Goal: Communication & Community: Answer question/provide support

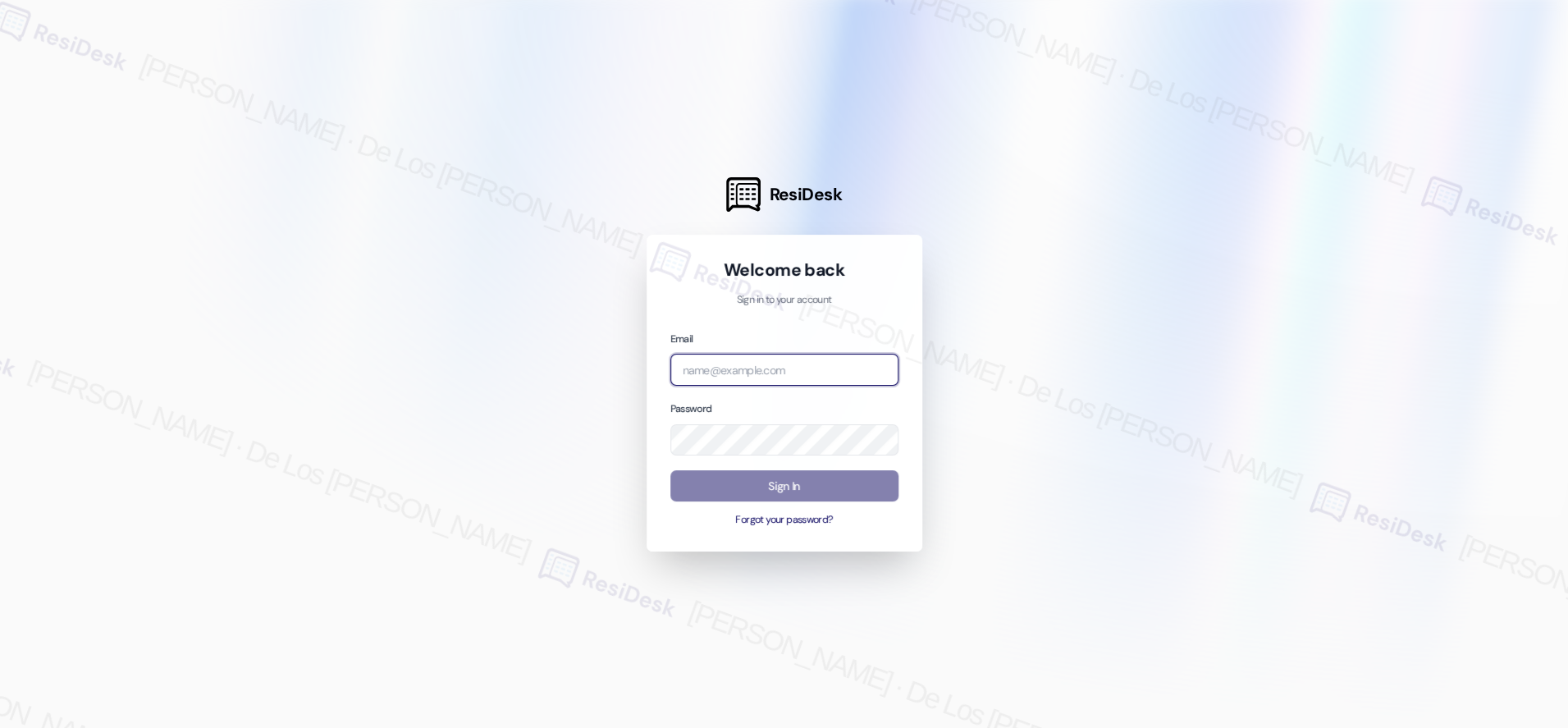
click at [845, 366] on input "email" at bounding box center [784, 370] width 228 height 32
type input "automated-surveys-home_now_properties-[PERSON_NAME].[PERSON_NAME]@home_now_[DOM…"
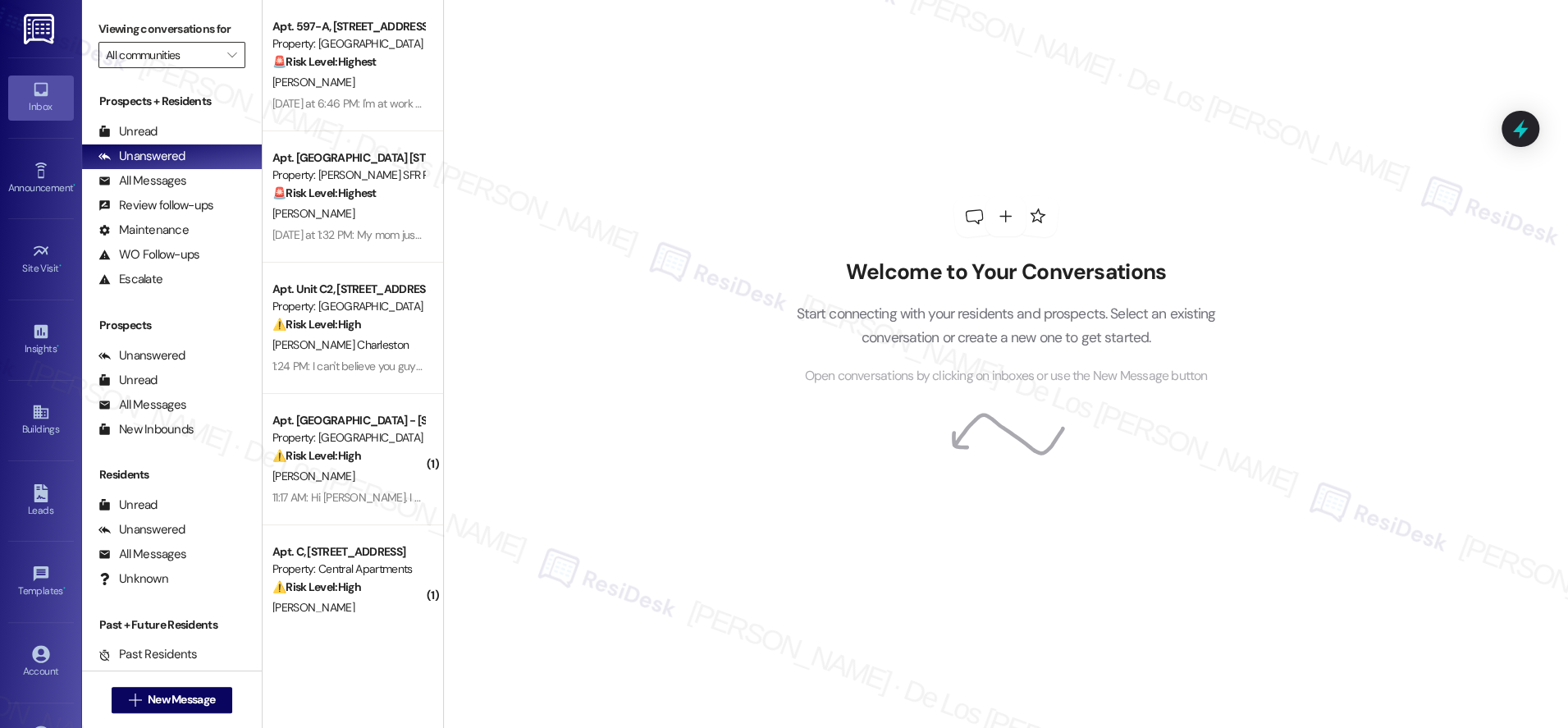
click at [180, 66] on input "All communities" at bounding box center [163, 55] width 113 height 26
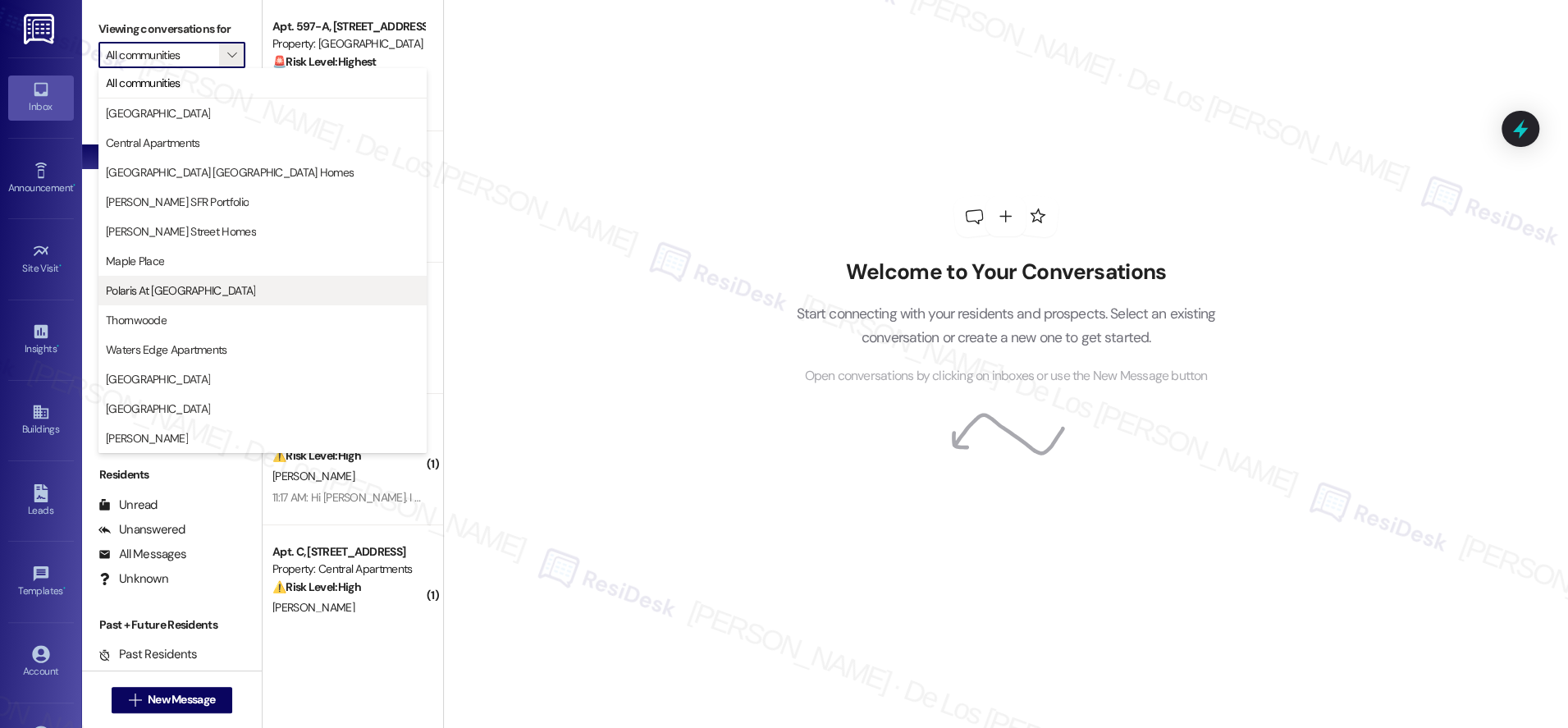
click at [222, 283] on span "Polaris At [GEOGRAPHIC_DATA]" at bounding box center [263, 290] width 313 height 16
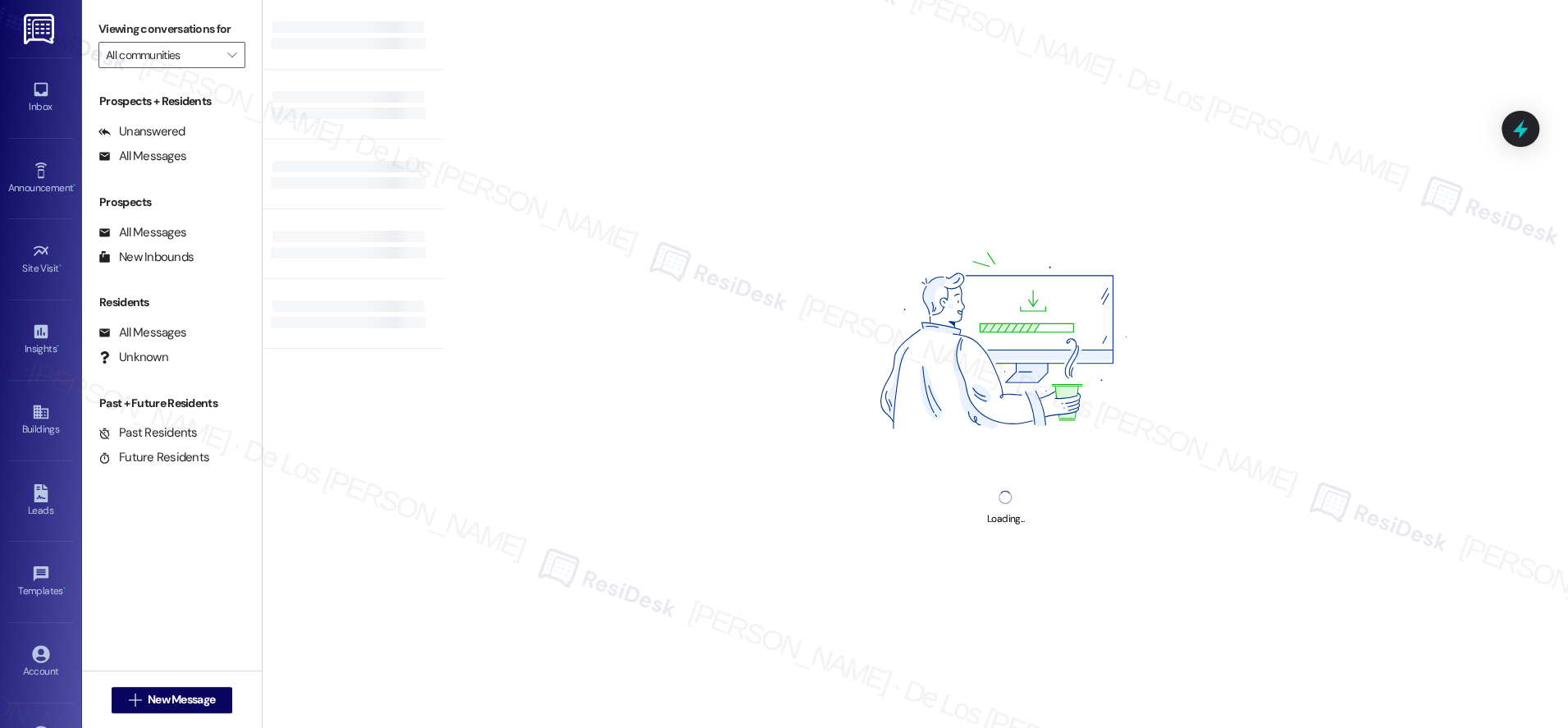
type input "Polaris At [GEOGRAPHIC_DATA]"
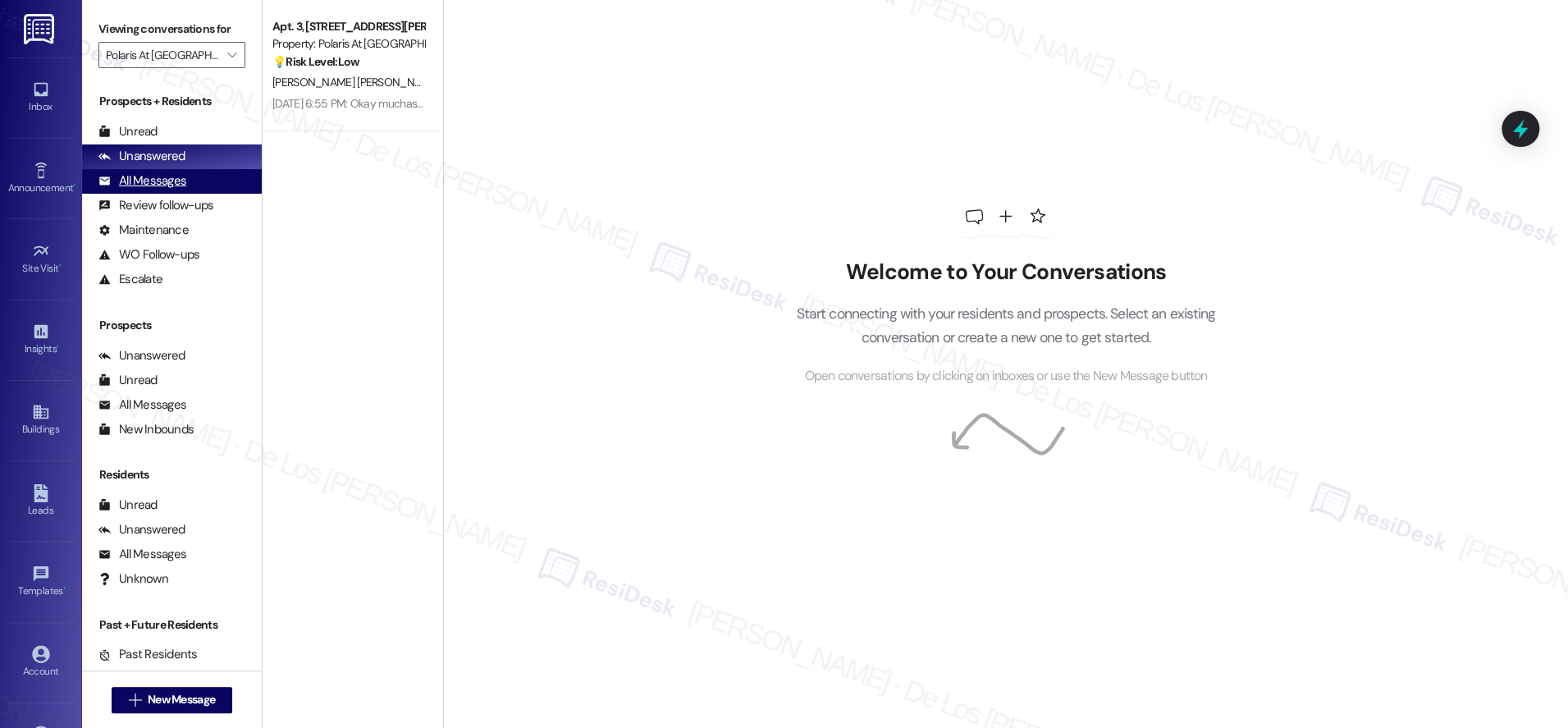
click at [207, 185] on div "All Messages (undefined)" at bounding box center [171, 181] width 179 height 24
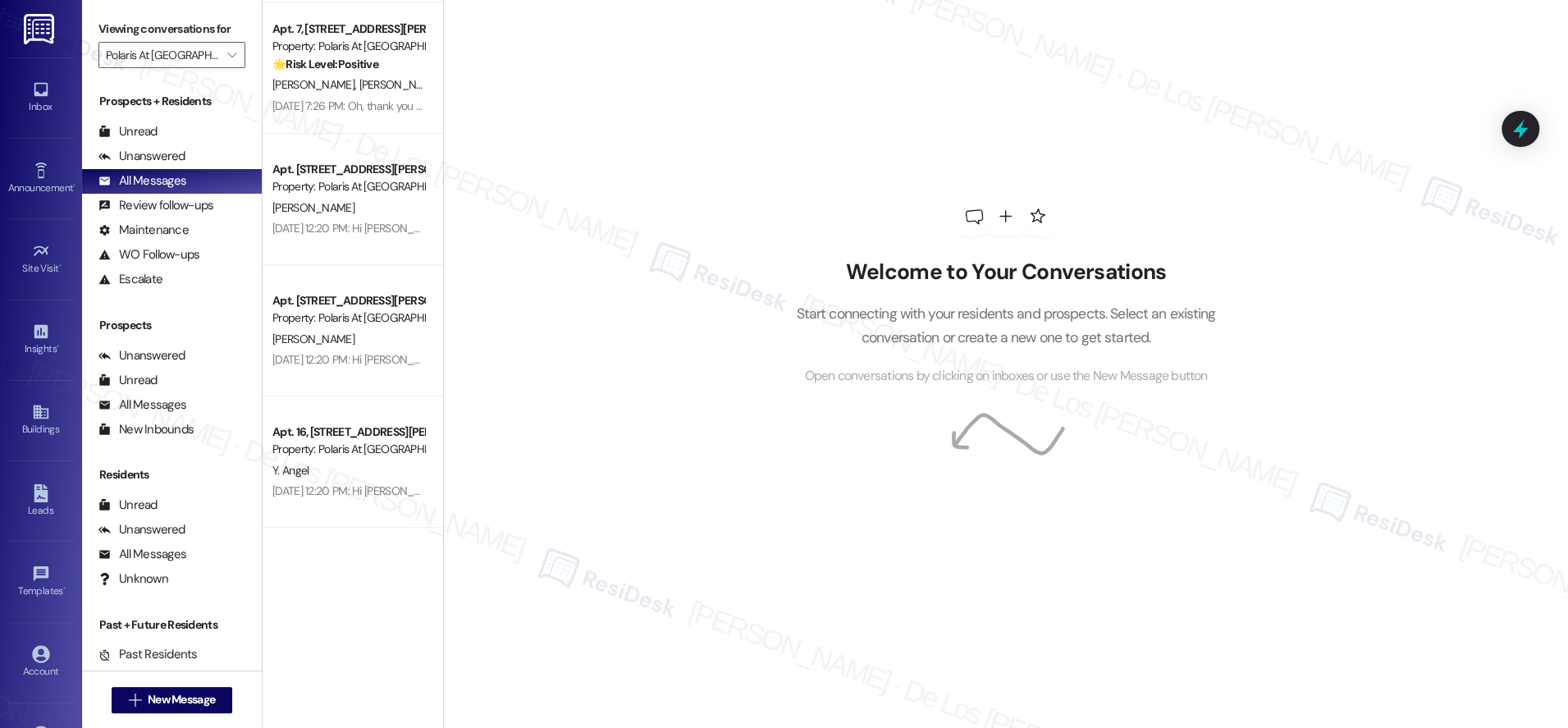
scroll to position [41, 0]
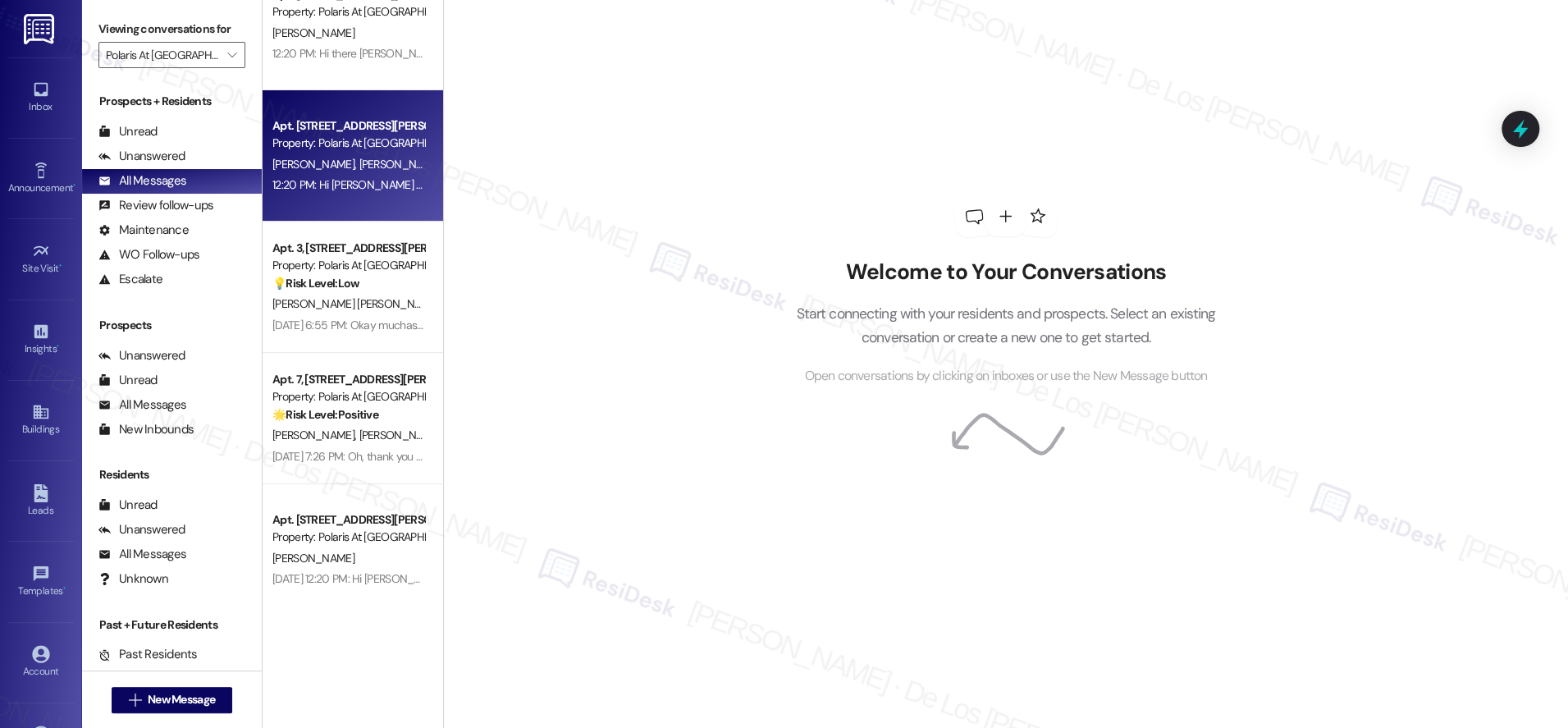
click at [350, 181] on div "12:20 PM: Hi [PERSON_NAME] and [PERSON_NAME]! We're so glad you chose Polaris A…" at bounding box center [1033, 185] width 1521 height 15
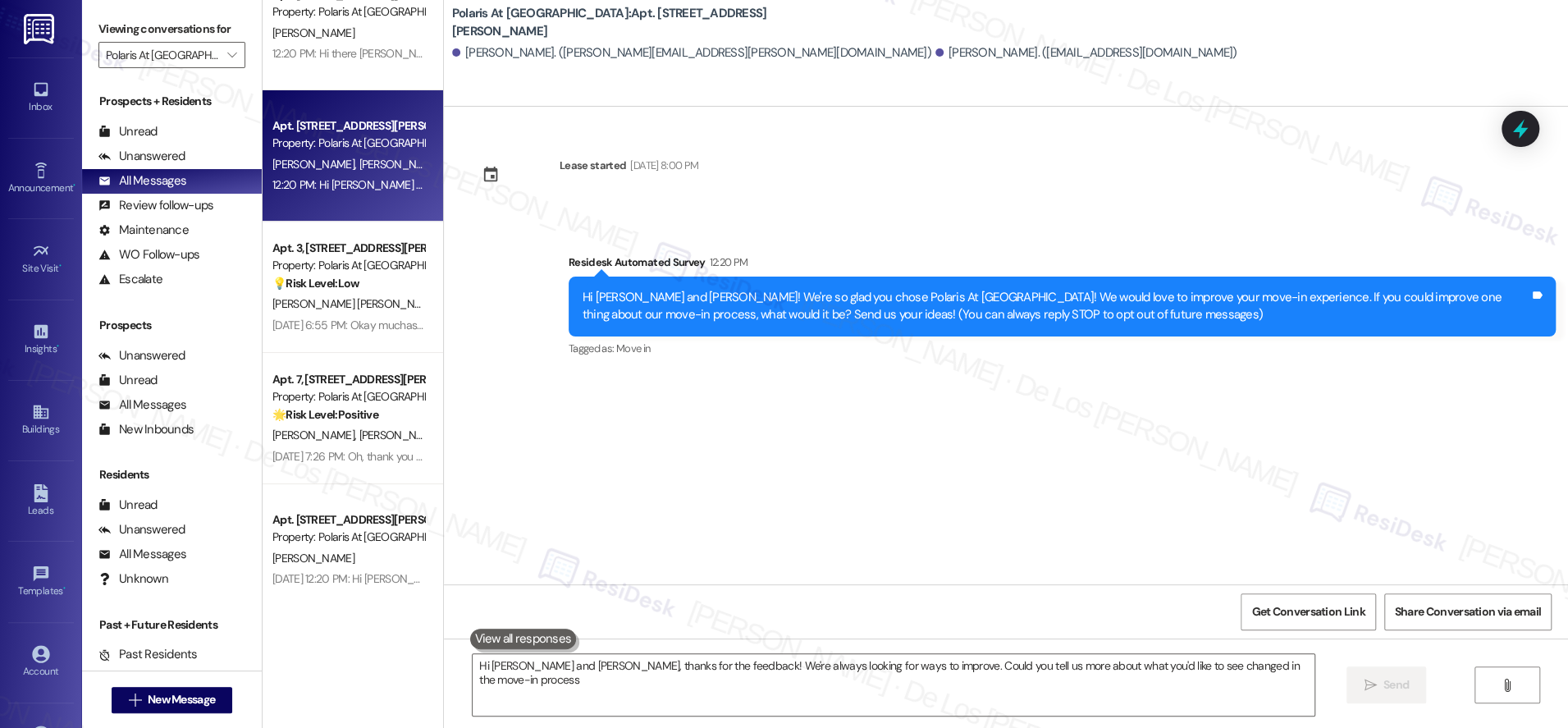
type textarea "Hi [PERSON_NAME] and [PERSON_NAME], thanks for the feedback! We're always looki…"
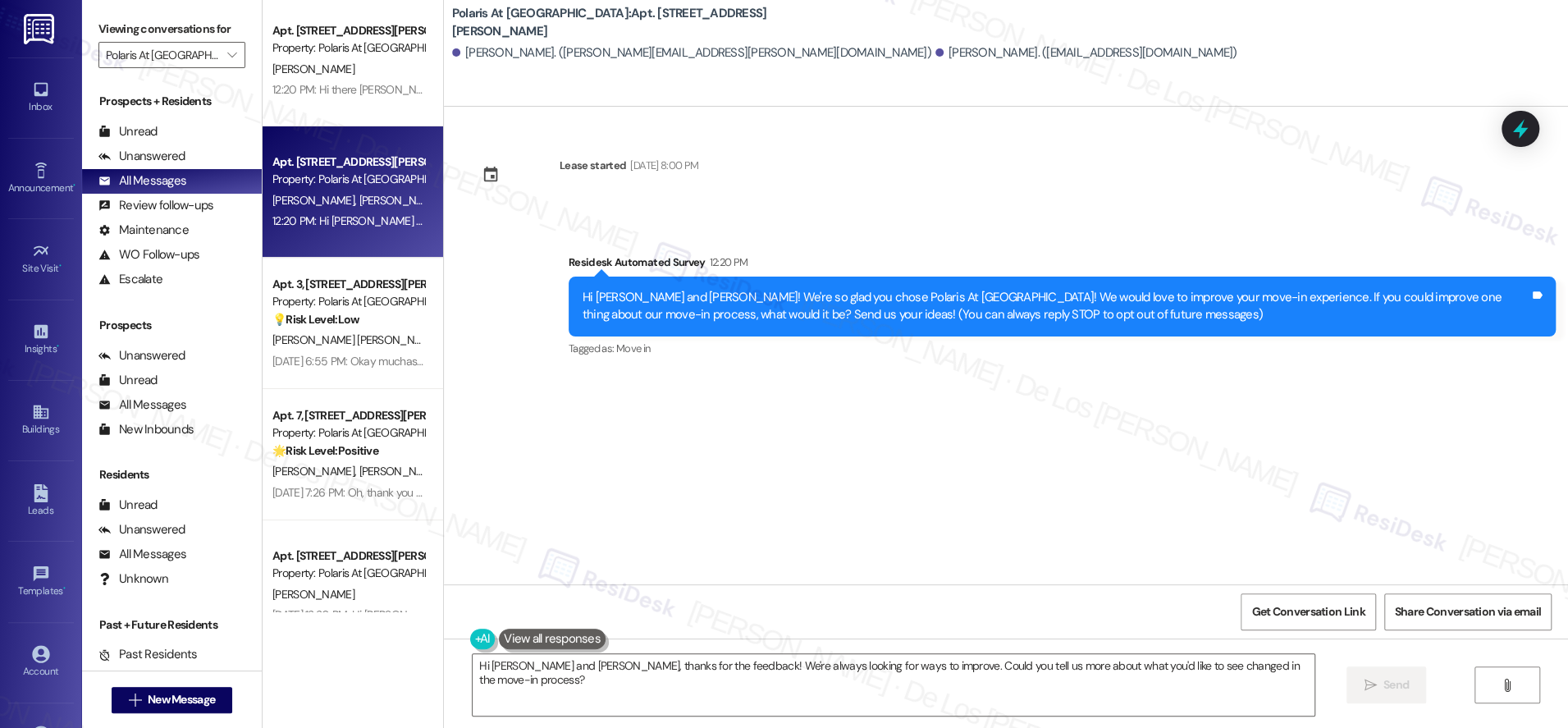
scroll to position [0, 0]
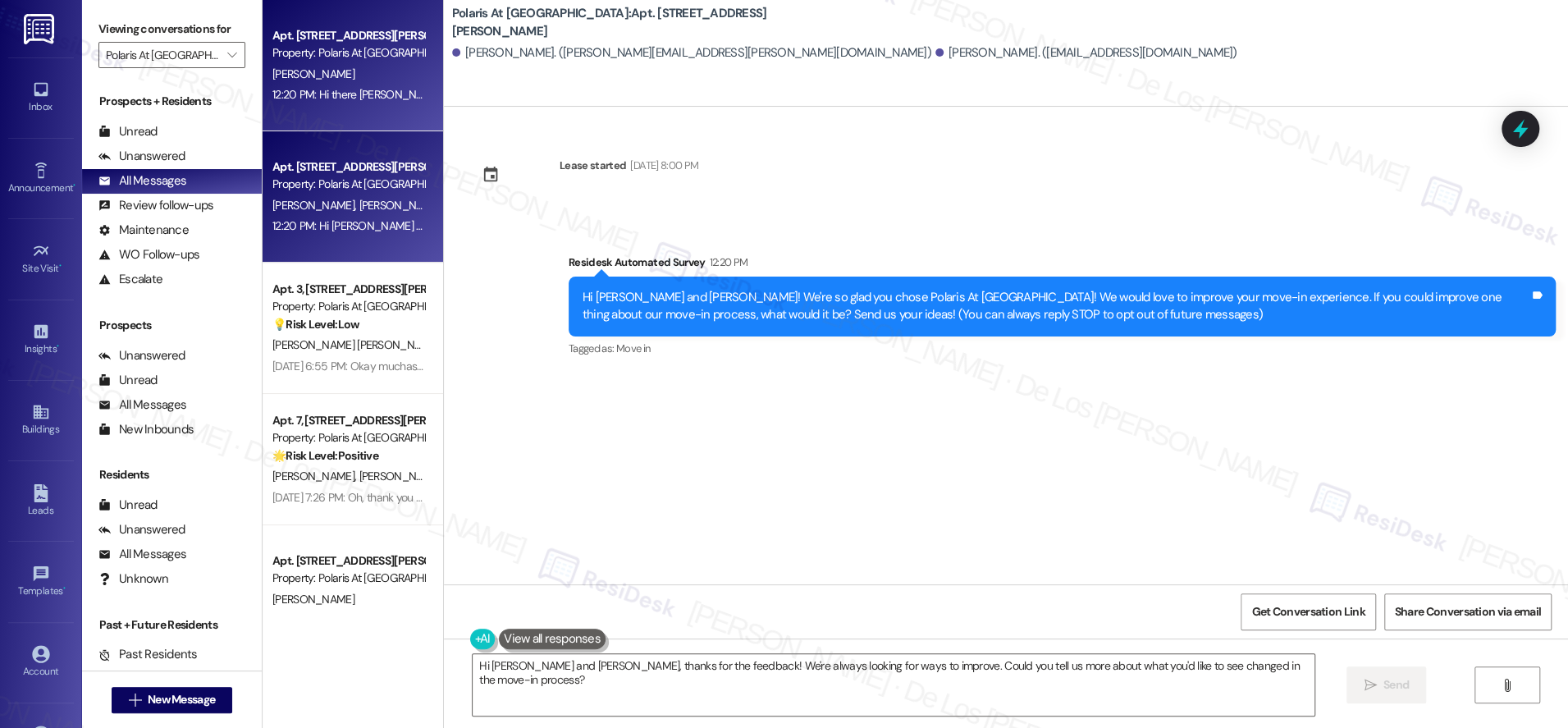
click at [341, 94] on div "12:20 PM: Hi there [PERSON_NAME]! I just wanted to check in and ask if you are …" at bounding box center [605, 94] width 665 height 15
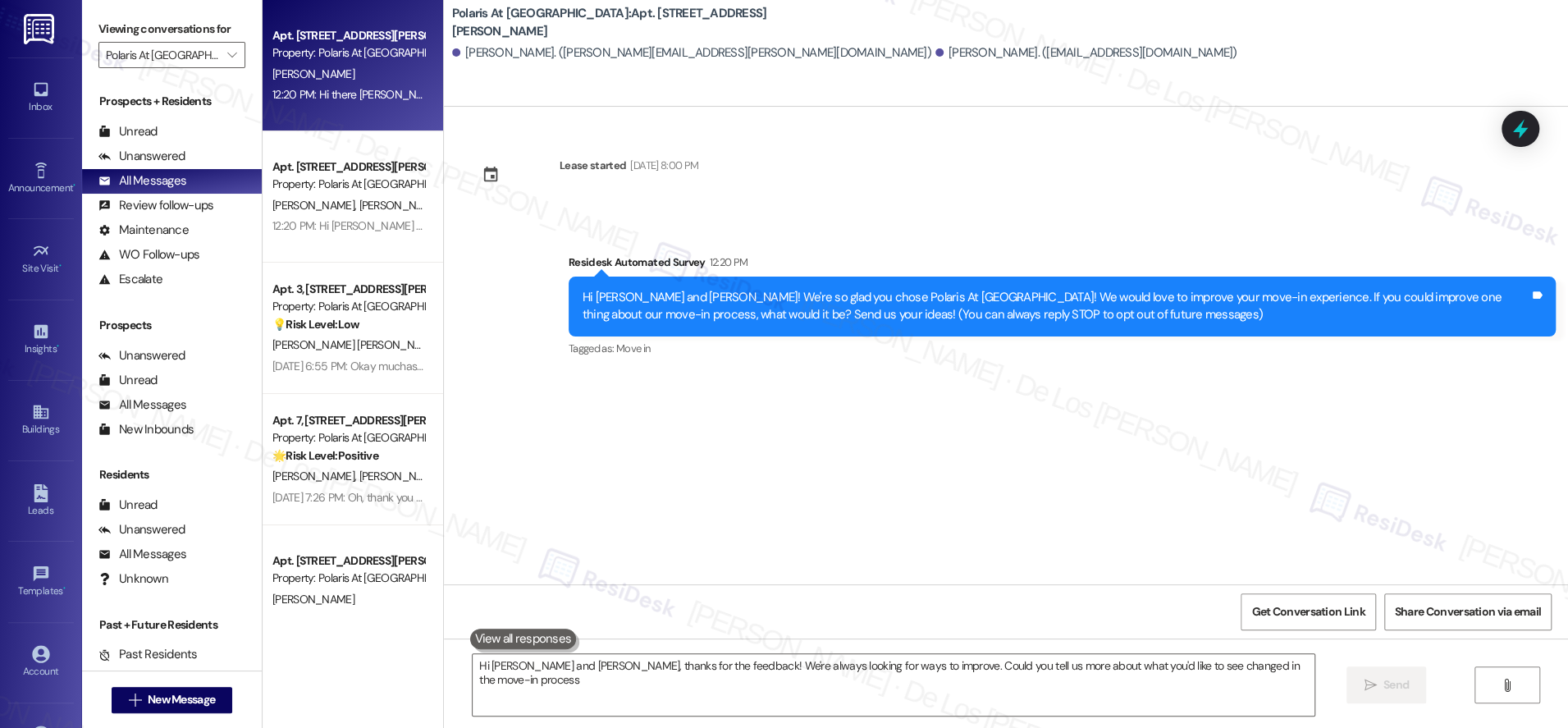
type textarea "Hi [PERSON_NAME] and [PERSON_NAME], thanks for the feedback! We're always looki…"
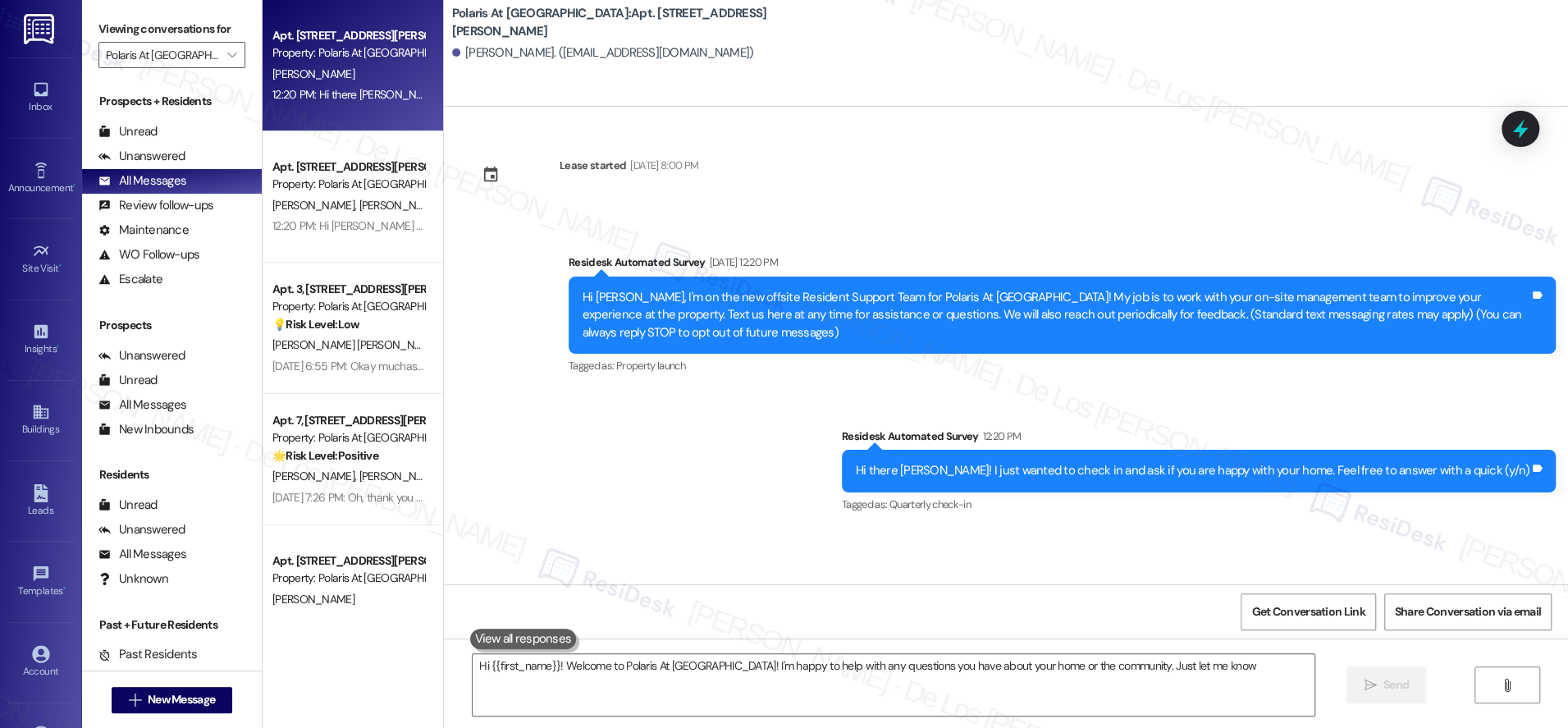
type textarea "Hi {{first_name}}! Welcome to Polaris At [GEOGRAPHIC_DATA]! I'm happy to help w…"
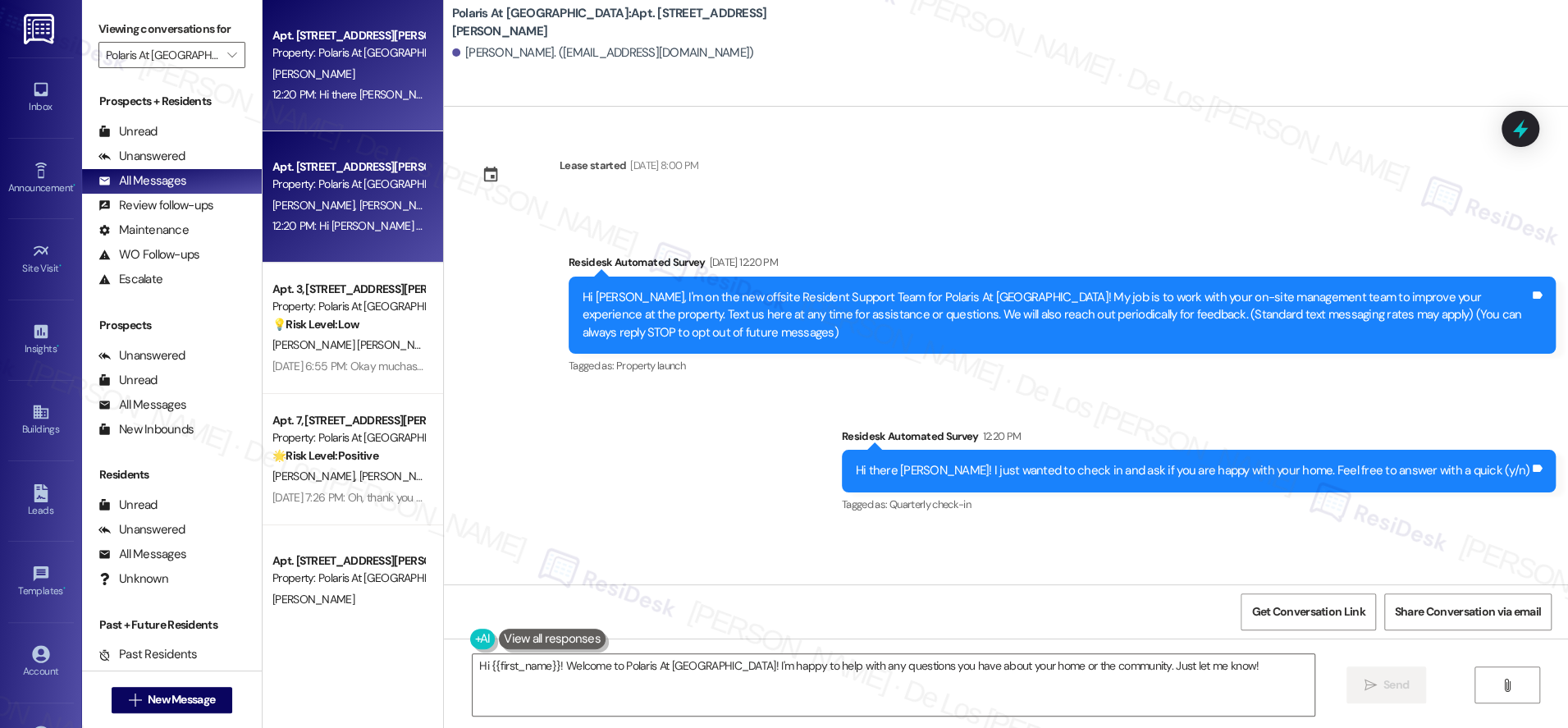
click at [359, 180] on div "Property: Polaris At [GEOGRAPHIC_DATA]" at bounding box center [349, 185] width 152 height 17
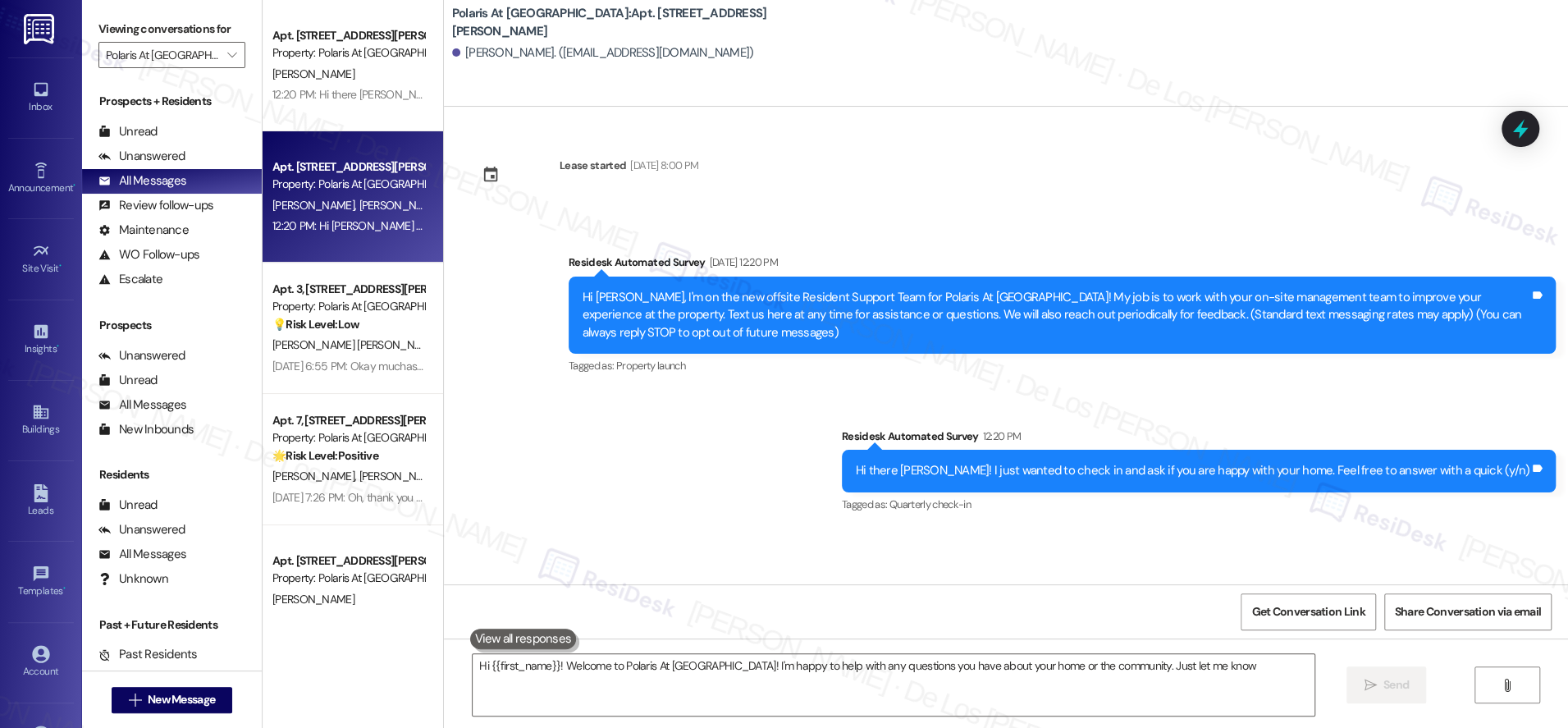
type textarea "Hi {{first_name}}! Welcome to Polaris At [GEOGRAPHIC_DATA]! I'm happy to help w…"
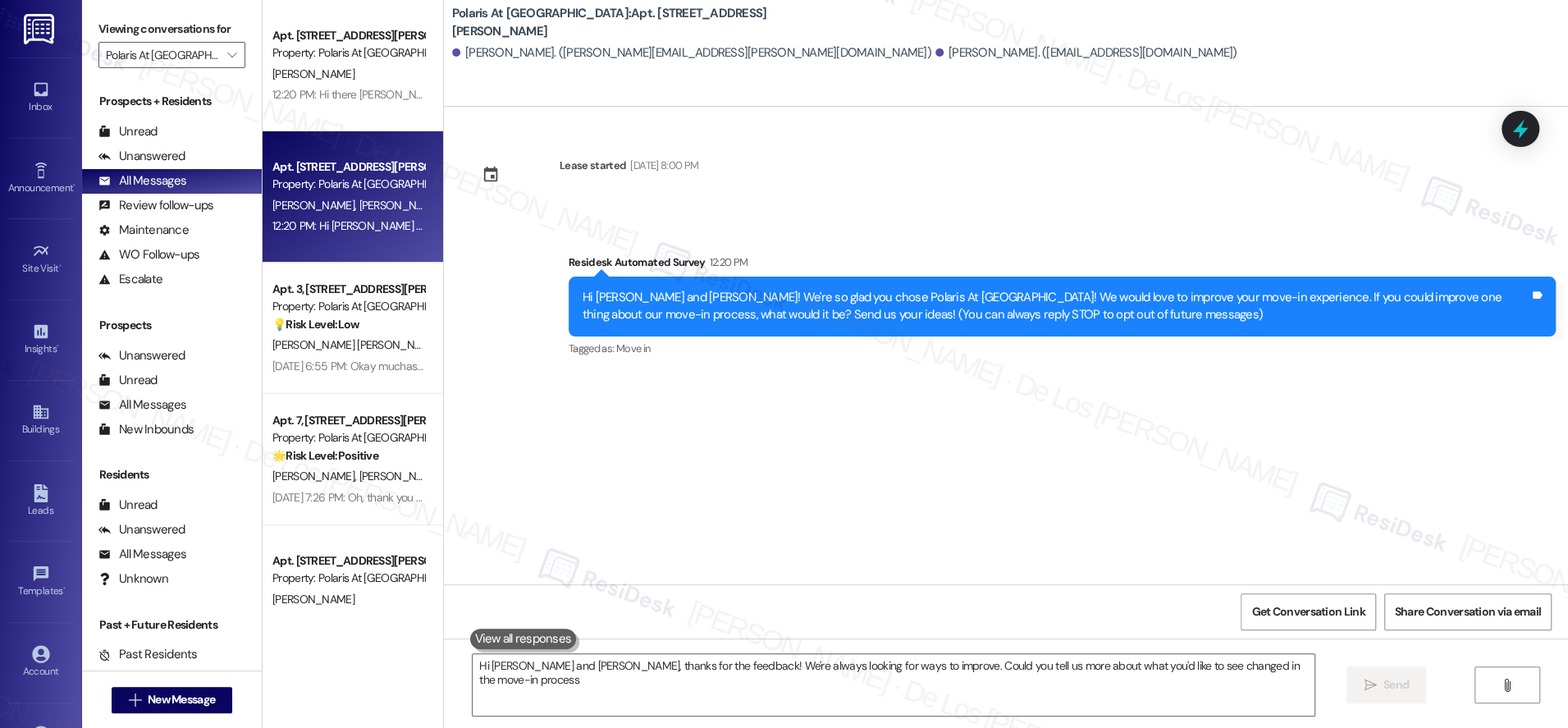
type textarea "Hi [PERSON_NAME] and [PERSON_NAME], thanks for the feedback! We're always looki…"
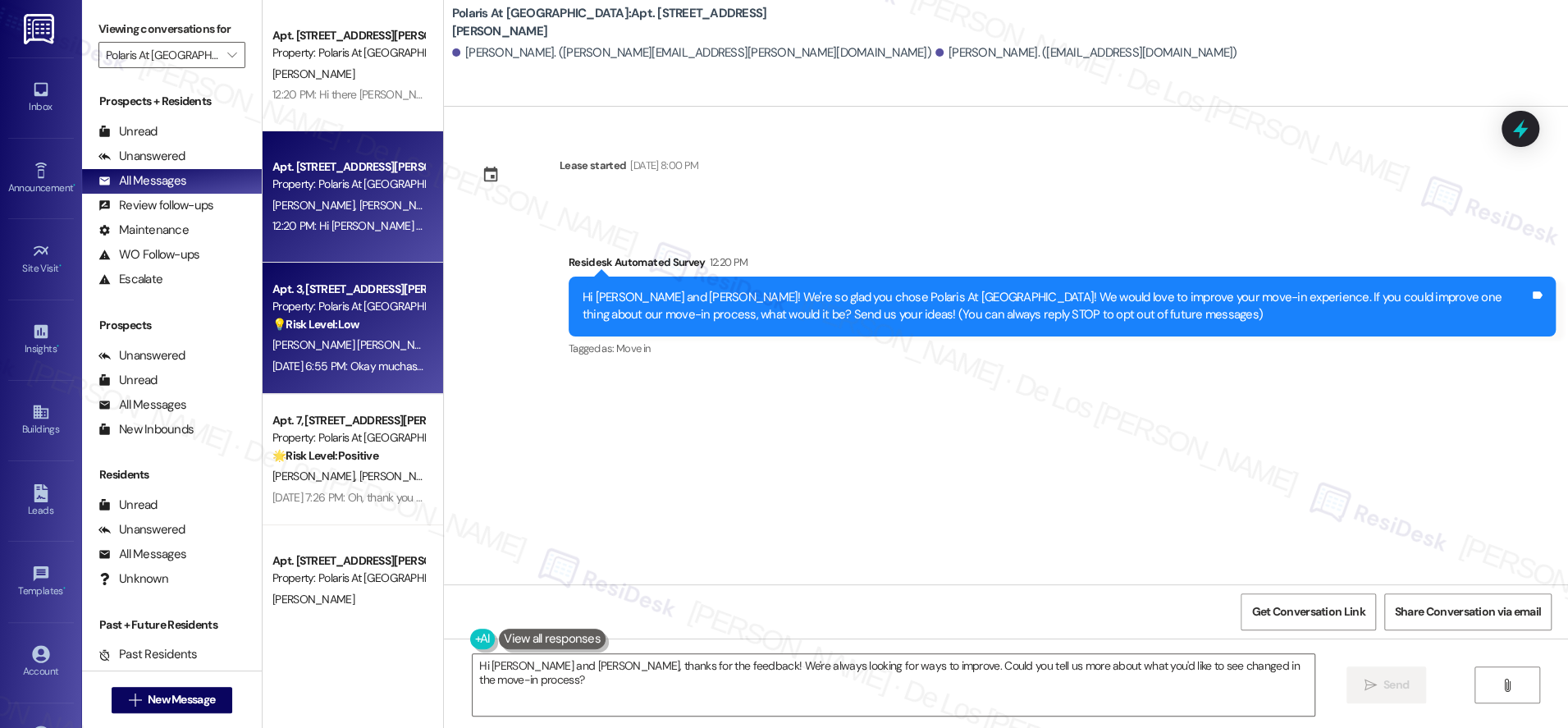
click at [371, 324] on div "💡 Risk Level: Low The resident is inquiring about their assigned parking spot. …" at bounding box center [349, 324] width 152 height 17
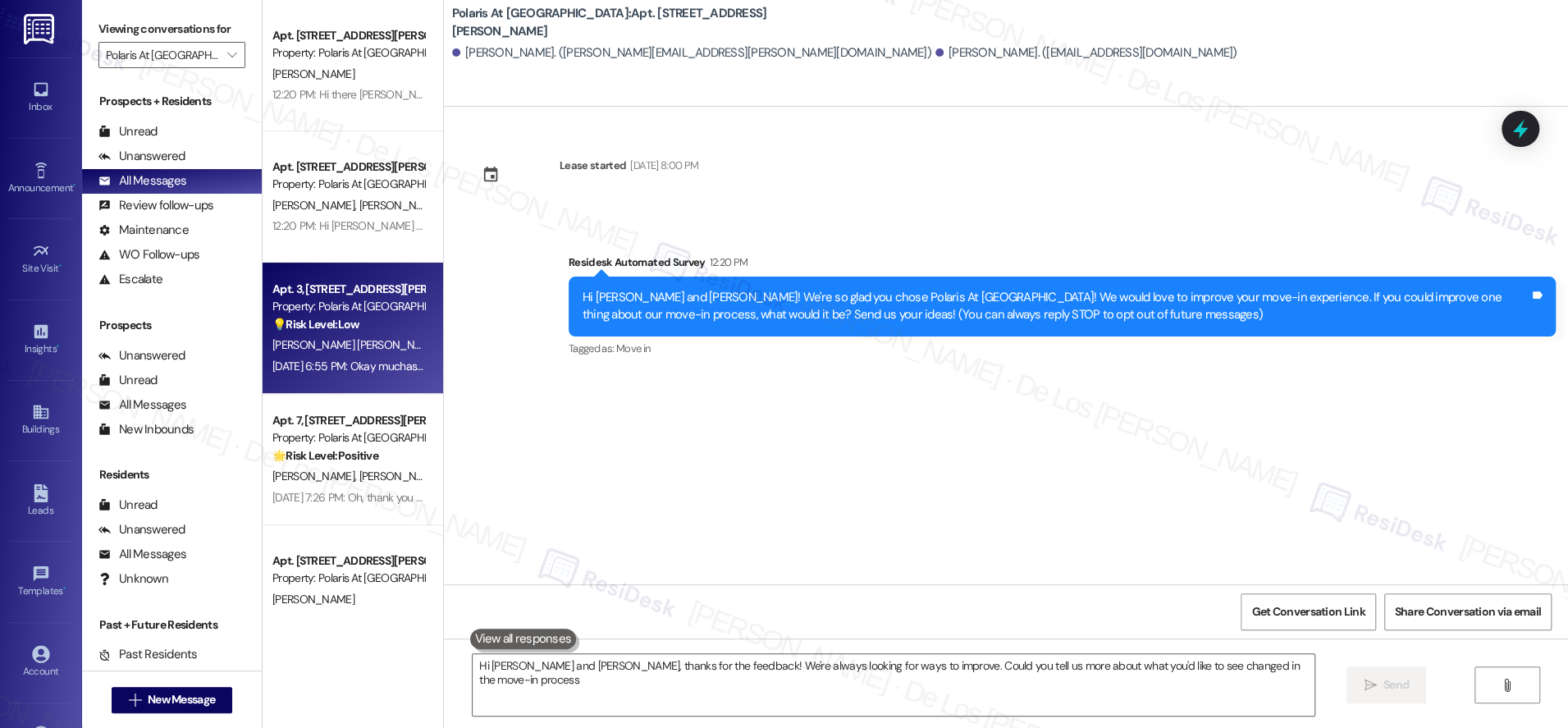
type textarea "Hi [PERSON_NAME] and [PERSON_NAME], thanks for the feedback! We're always looki…"
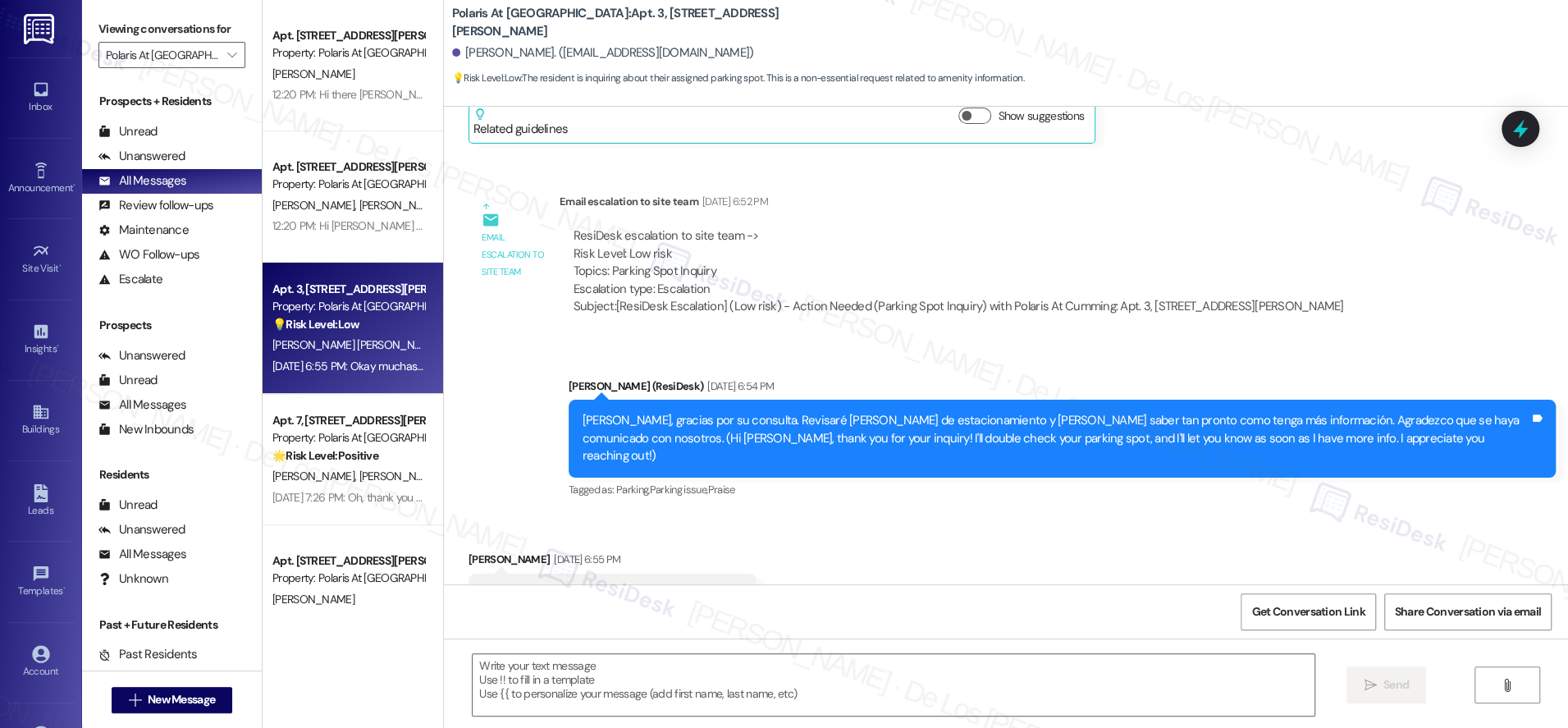
type textarea "Fetching suggested responses. Please feel free to read through the conversation…"
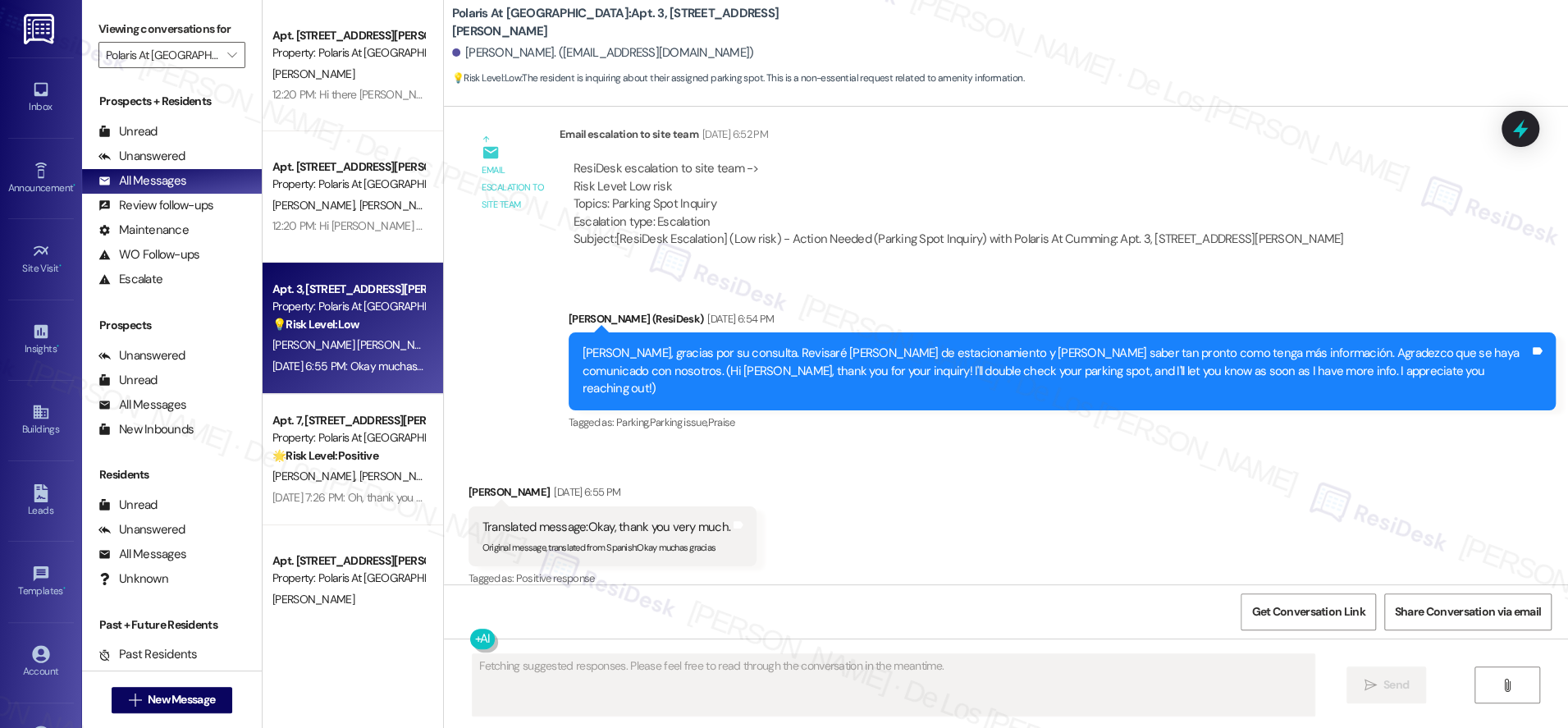
scroll to position [334, 0]
click at [52, 89] on link "Inbox" at bounding box center [41, 98] width 66 height 45
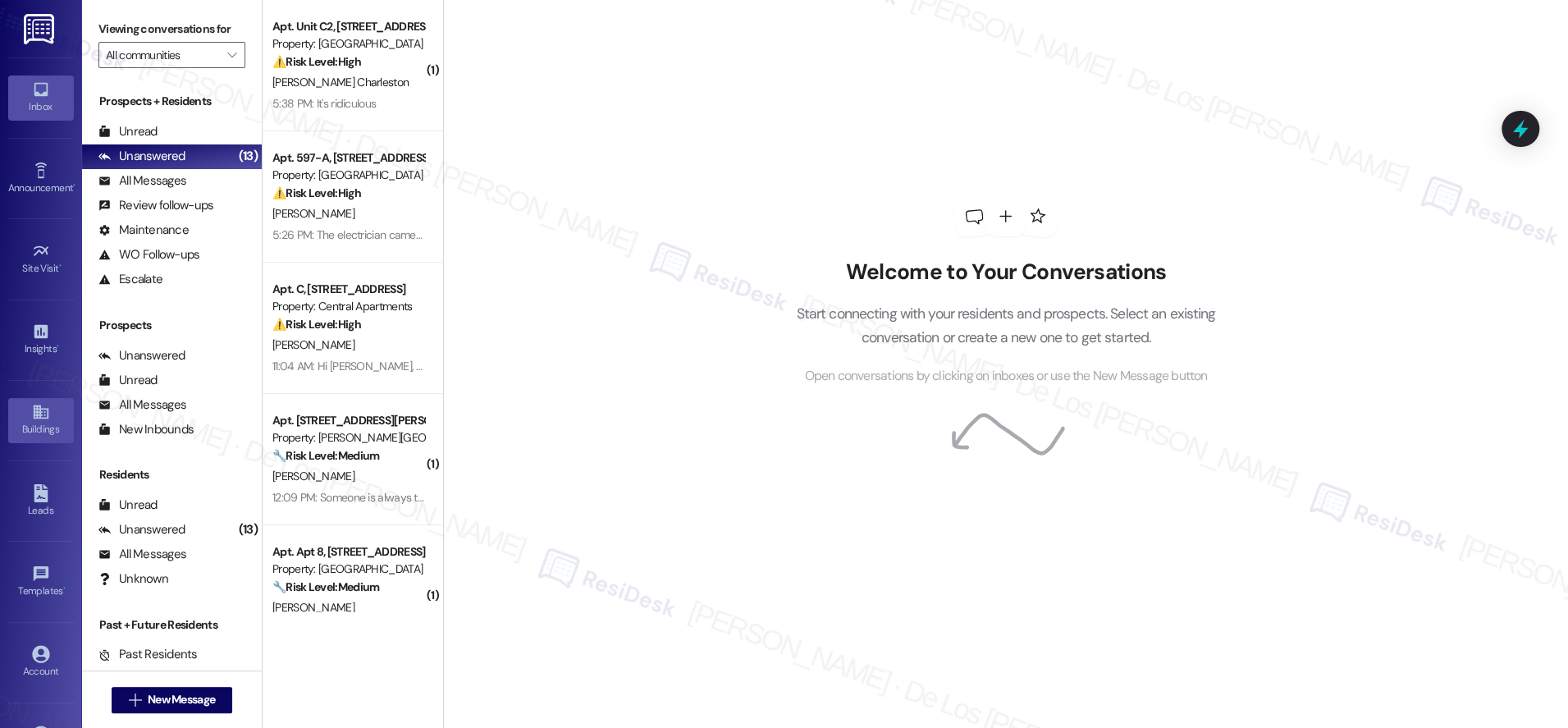
click at [42, 427] on div "Buildings" at bounding box center [40, 429] width 82 height 16
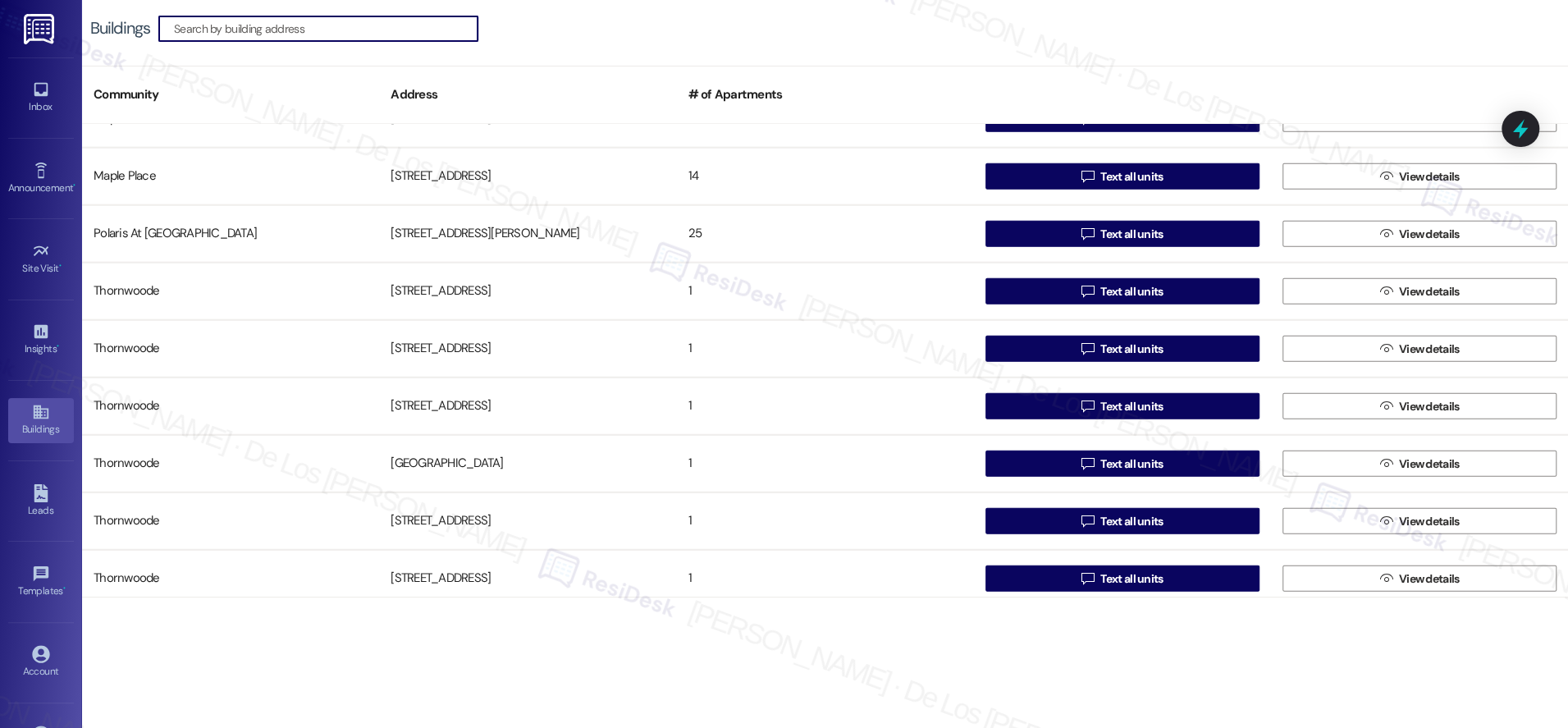
scroll to position [3179, 0]
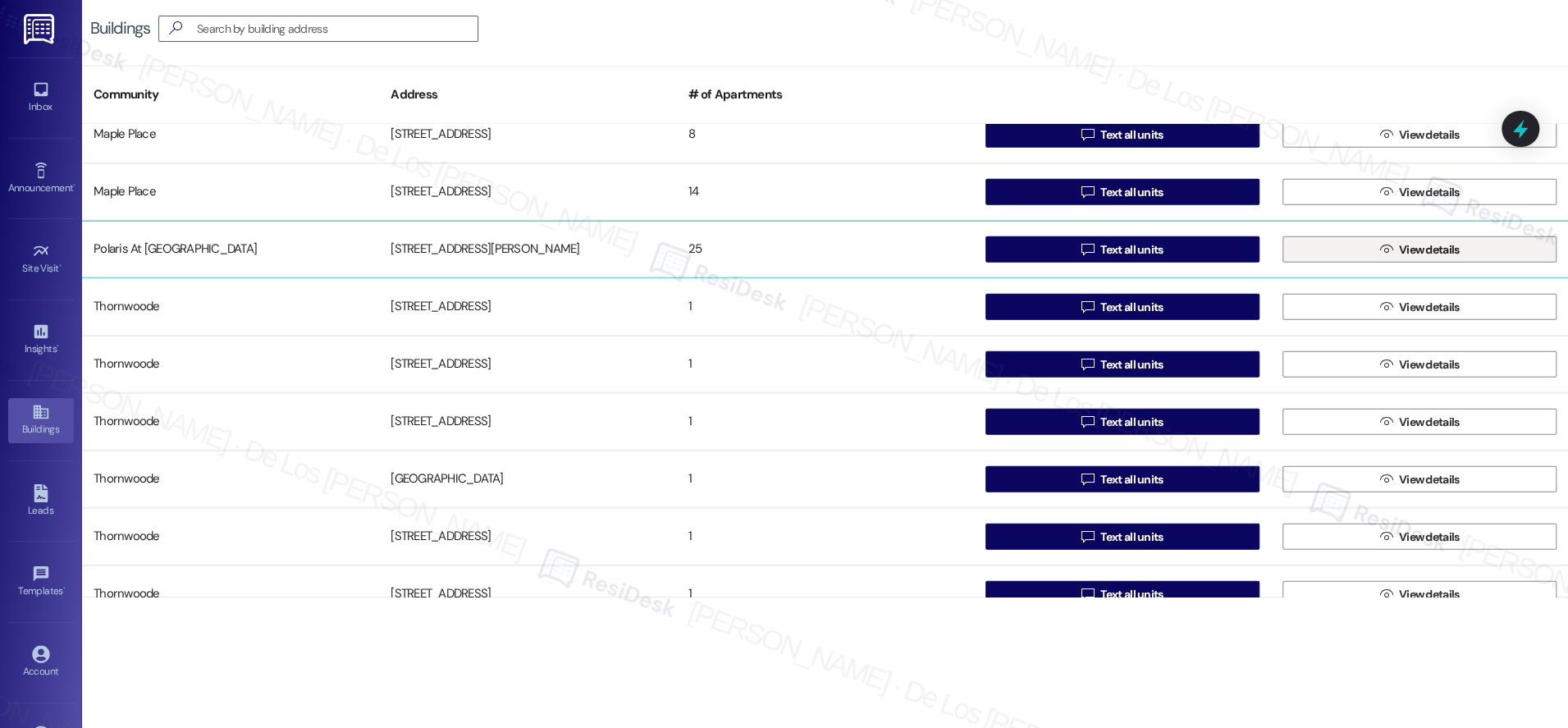
click at [1347, 254] on button " View details" at bounding box center [1419, 249] width 274 height 26
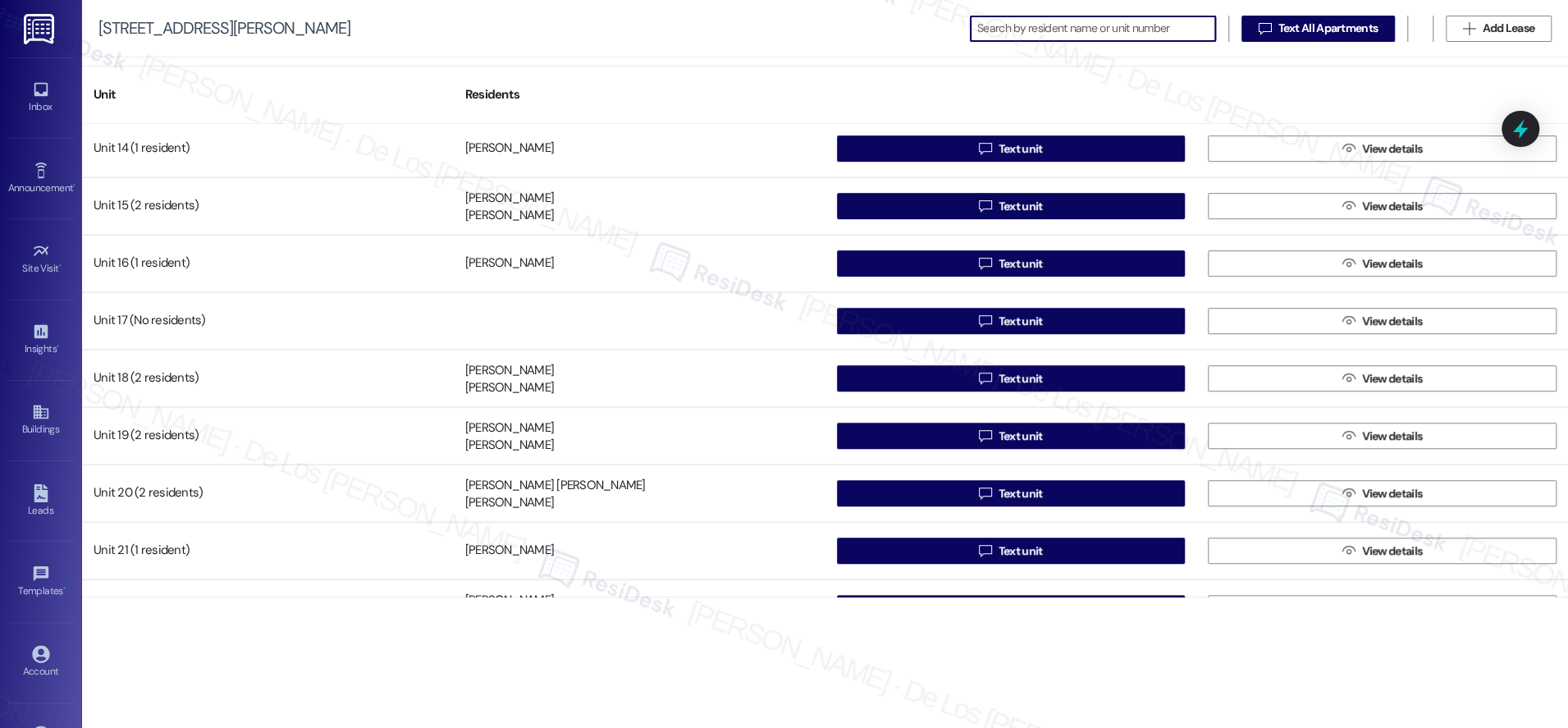
scroll to position [964, 0]
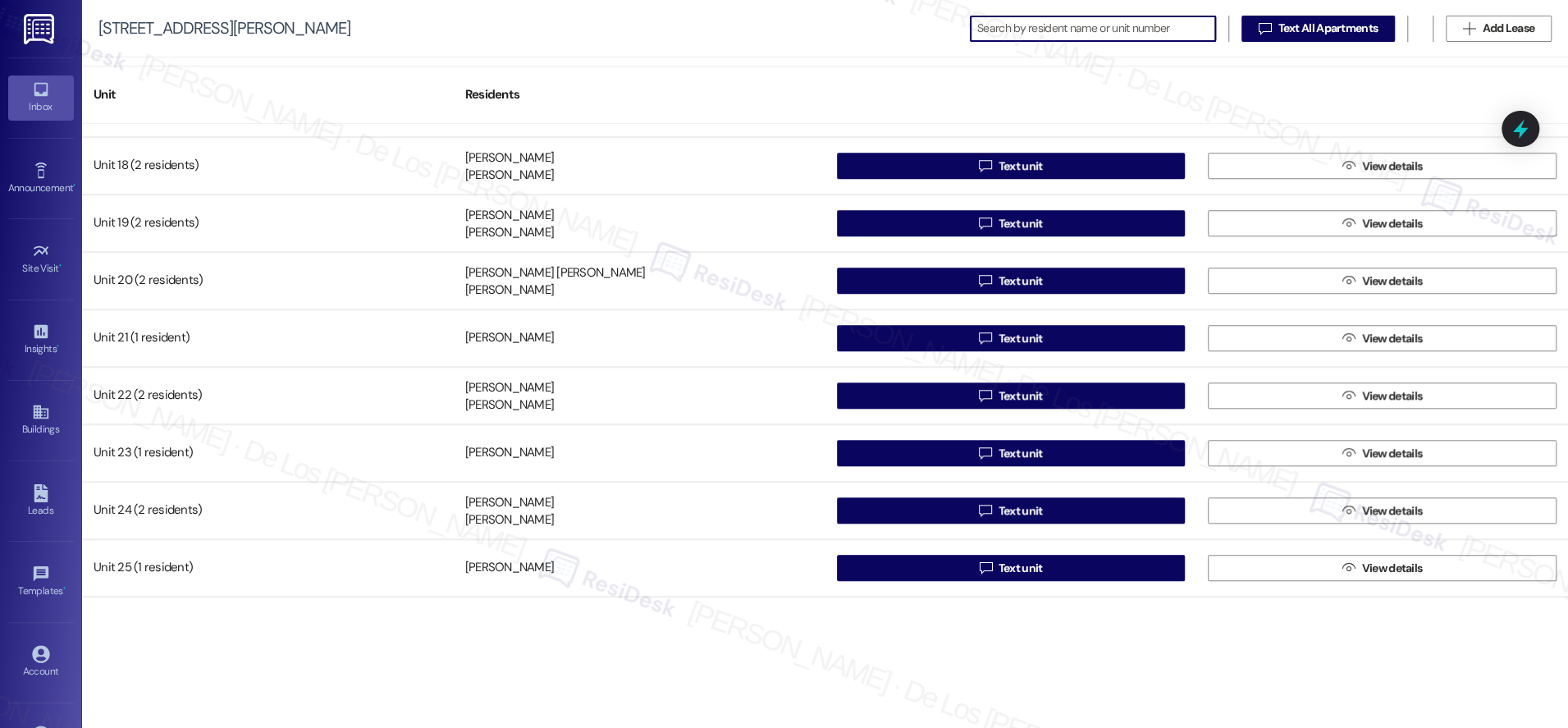
click at [39, 89] on icon at bounding box center [40, 89] width 18 height 18
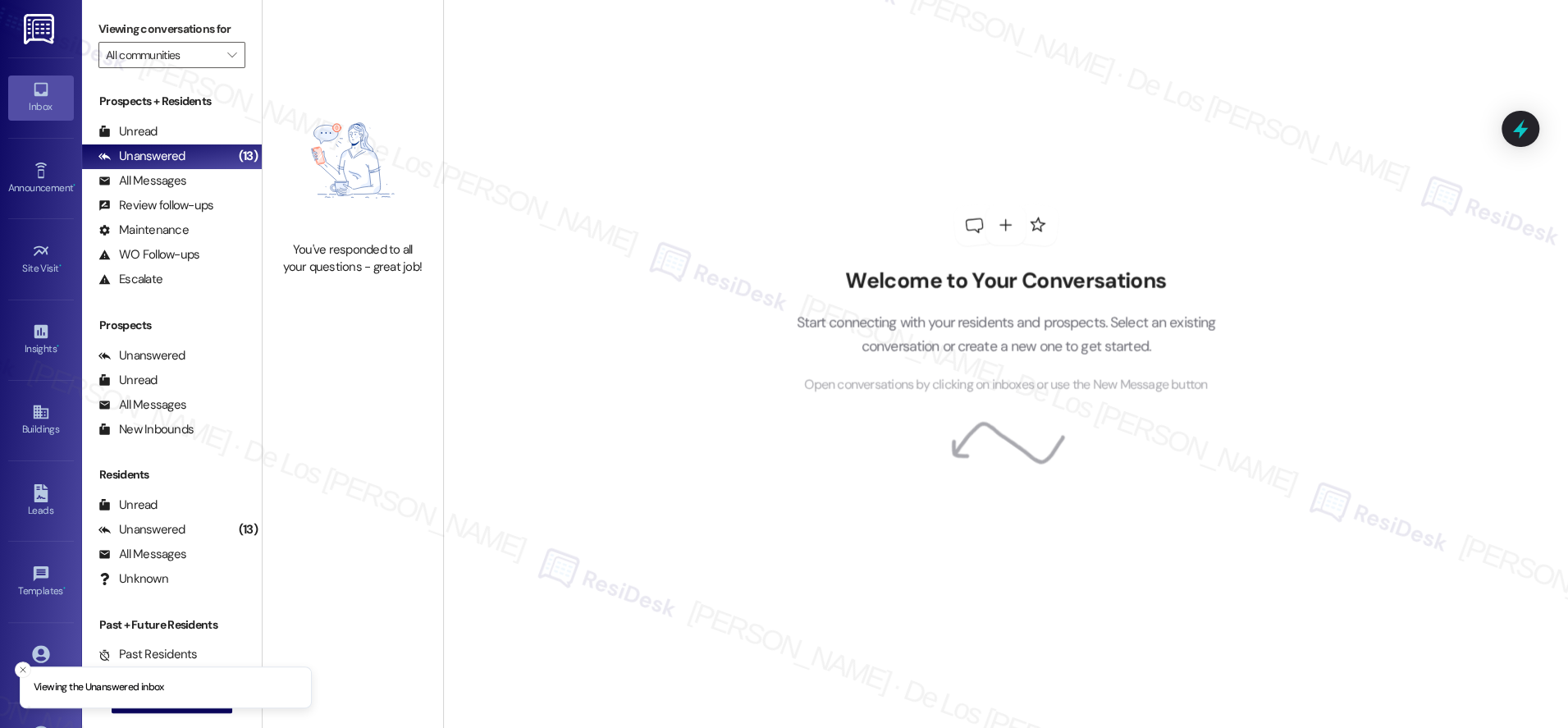
drag, startPoint x: 147, startPoint y: 57, endPoint x: 152, endPoint y: 79, distance: 22.6
click at [147, 58] on input "All communities" at bounding box center [163, 55] width 113 height 26
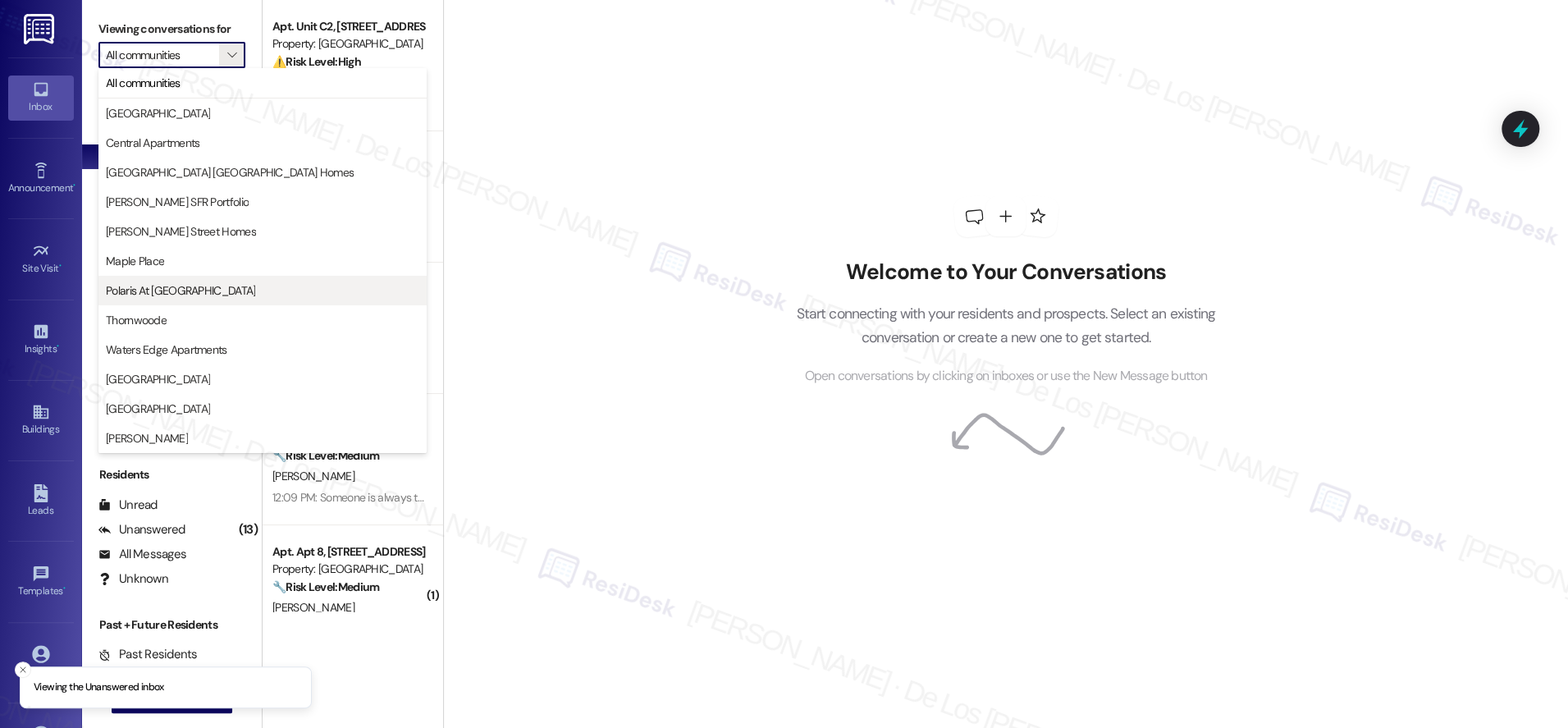
click at [184, 294] on span "Polaris At [GEOGRAPHIC_DATA]" at bounding box center [180, 290] width 149 height 16
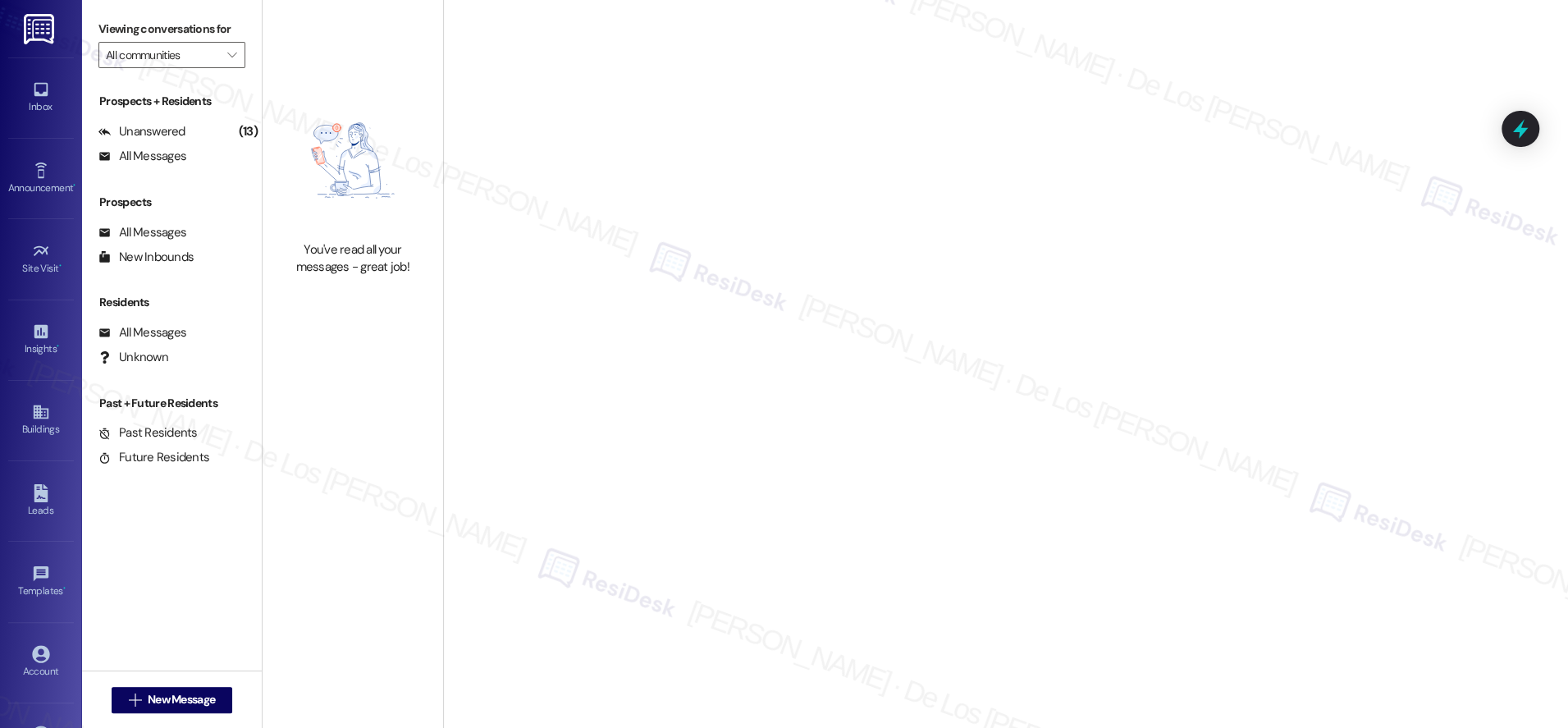
type input "Polaris At [GEOGRAPHIC_DATA]"
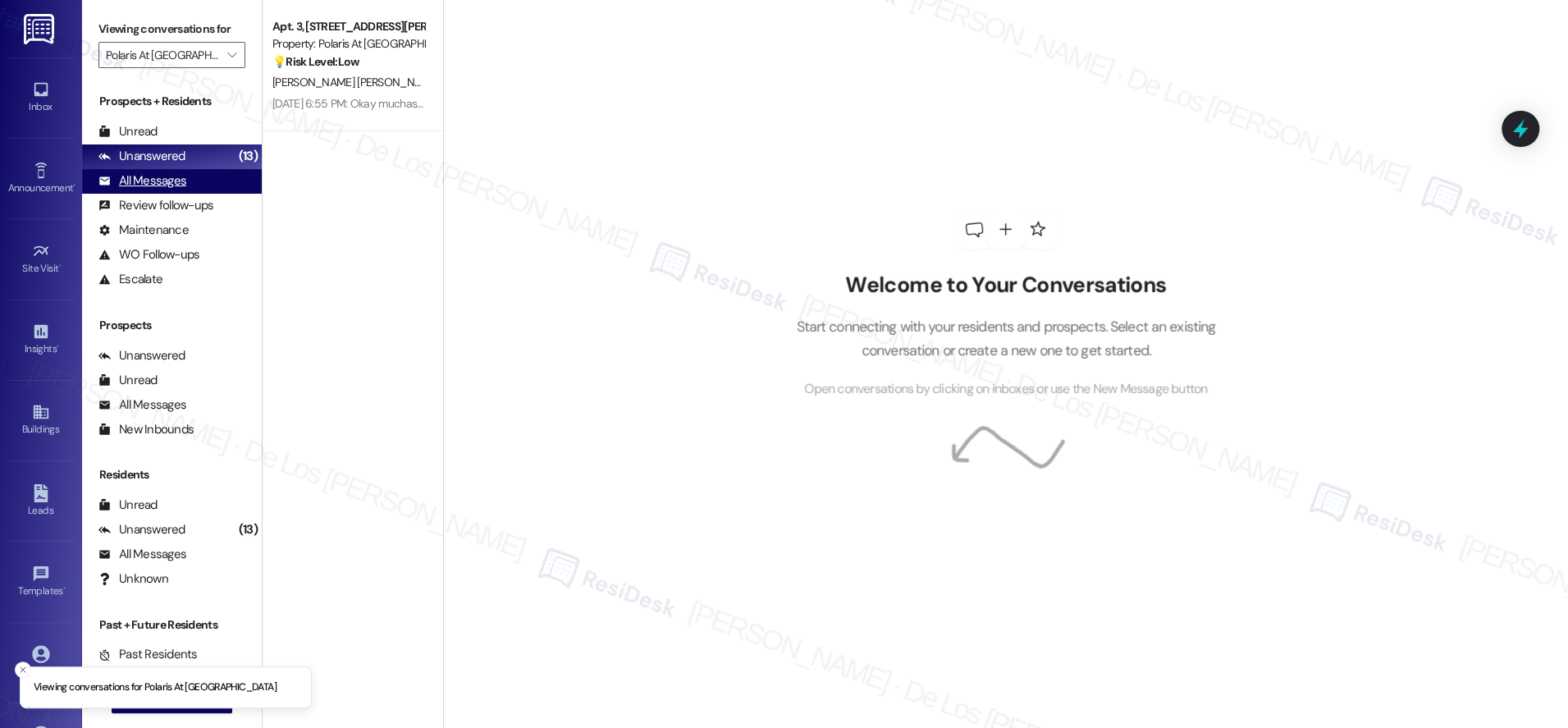
click at [189, 183] on div "All Messages (undefined)" at bounding box center [171, 181] width 179 height 24
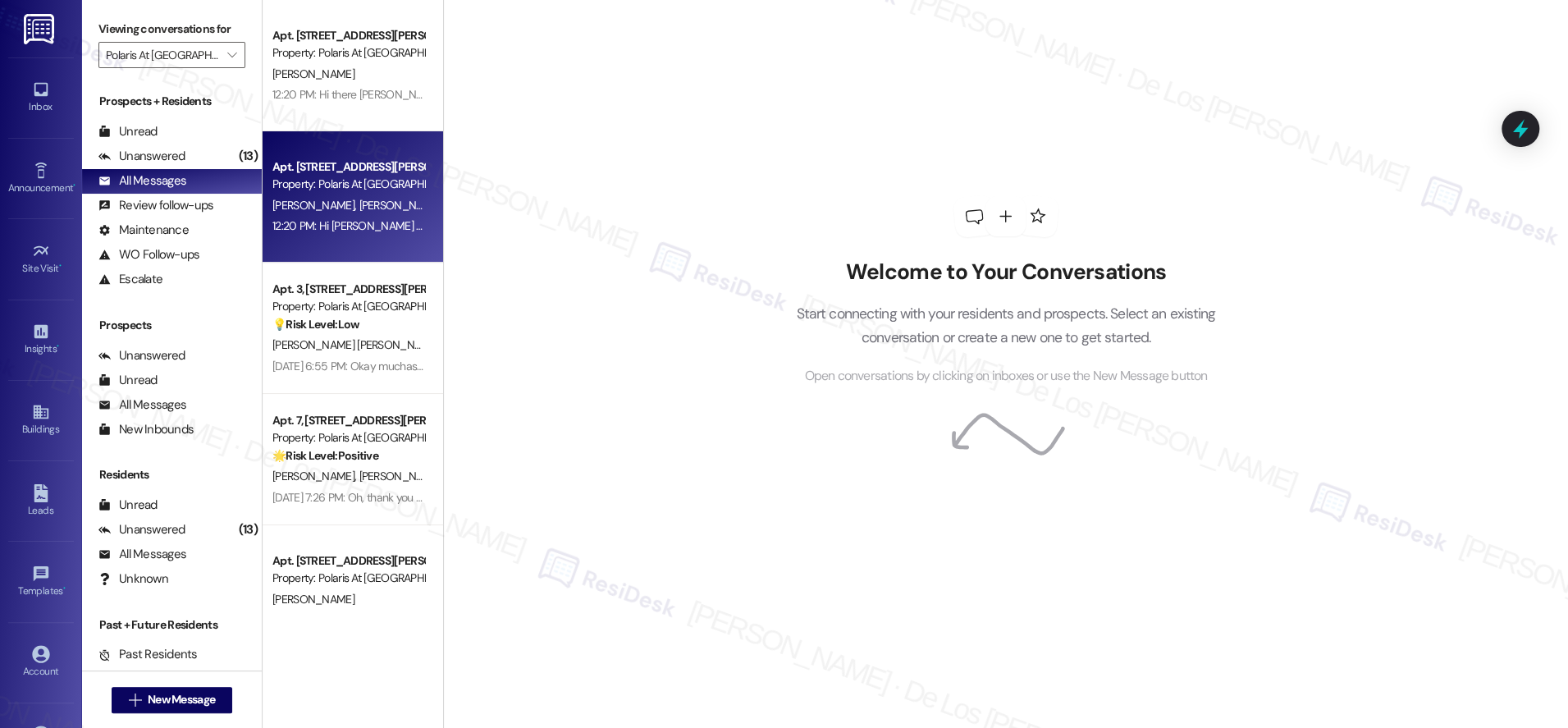
click at [376, 179] on div "Property: Polaris At [GEOGRAPHIC_DATA]" at bounding box center [349, 185] width 152 height 17
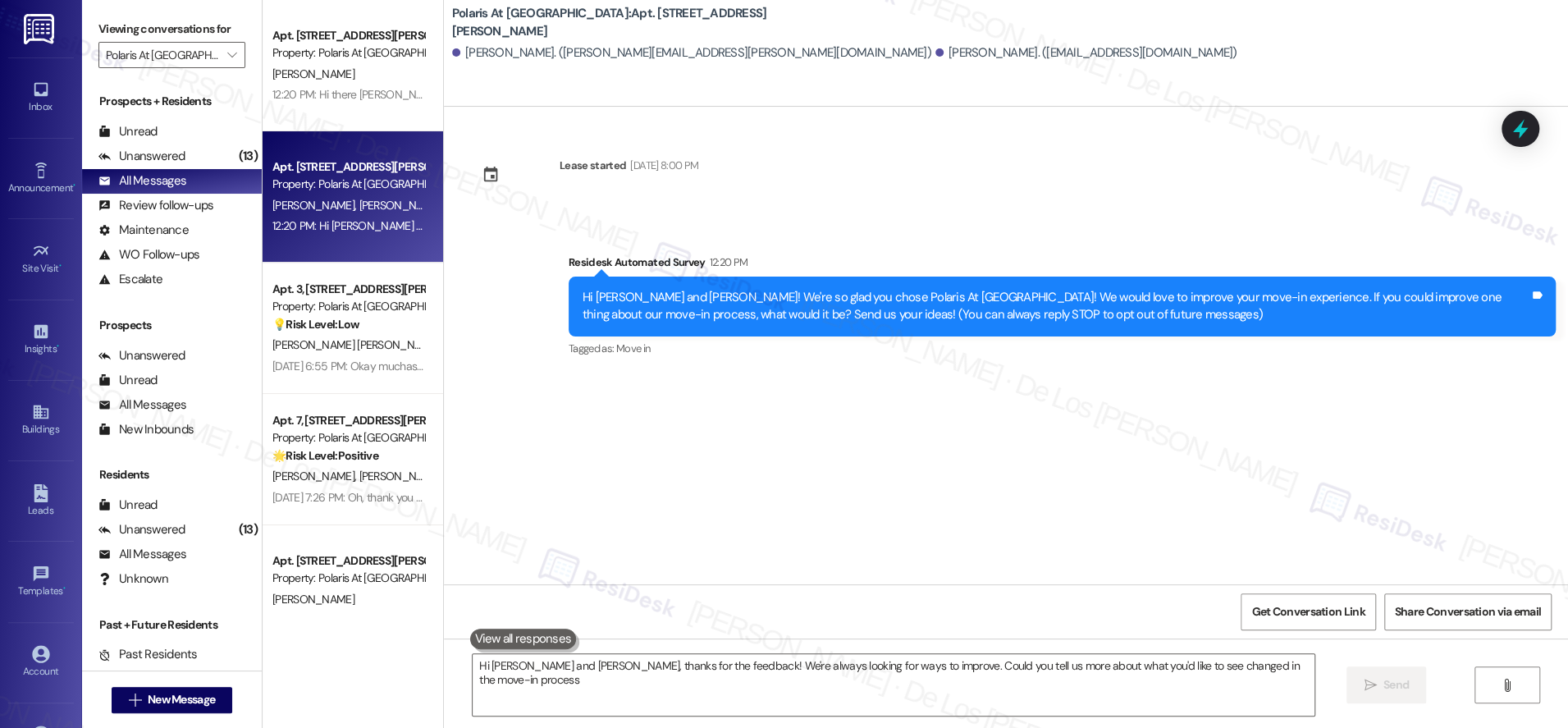
type textarea "Hi [PERSON_NAME] and [PERSON_NAME], thanks for the feedback! We're always looki…"
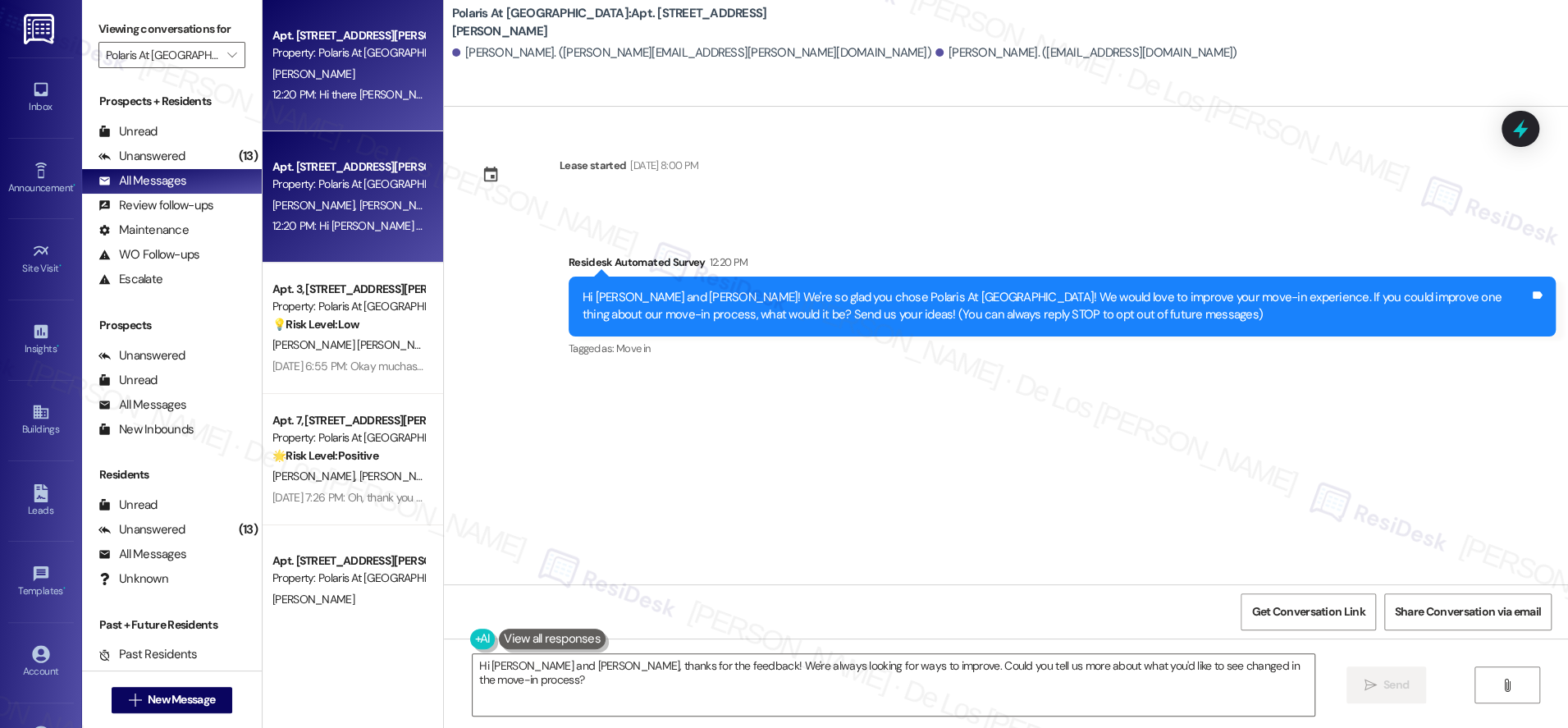
click at [369, 104] on div "12:20 PM: Hi there [PERSON_NAME]! I just wanted to check in and ask if you are …" at bounding box center [349, 94] width 155 height 20
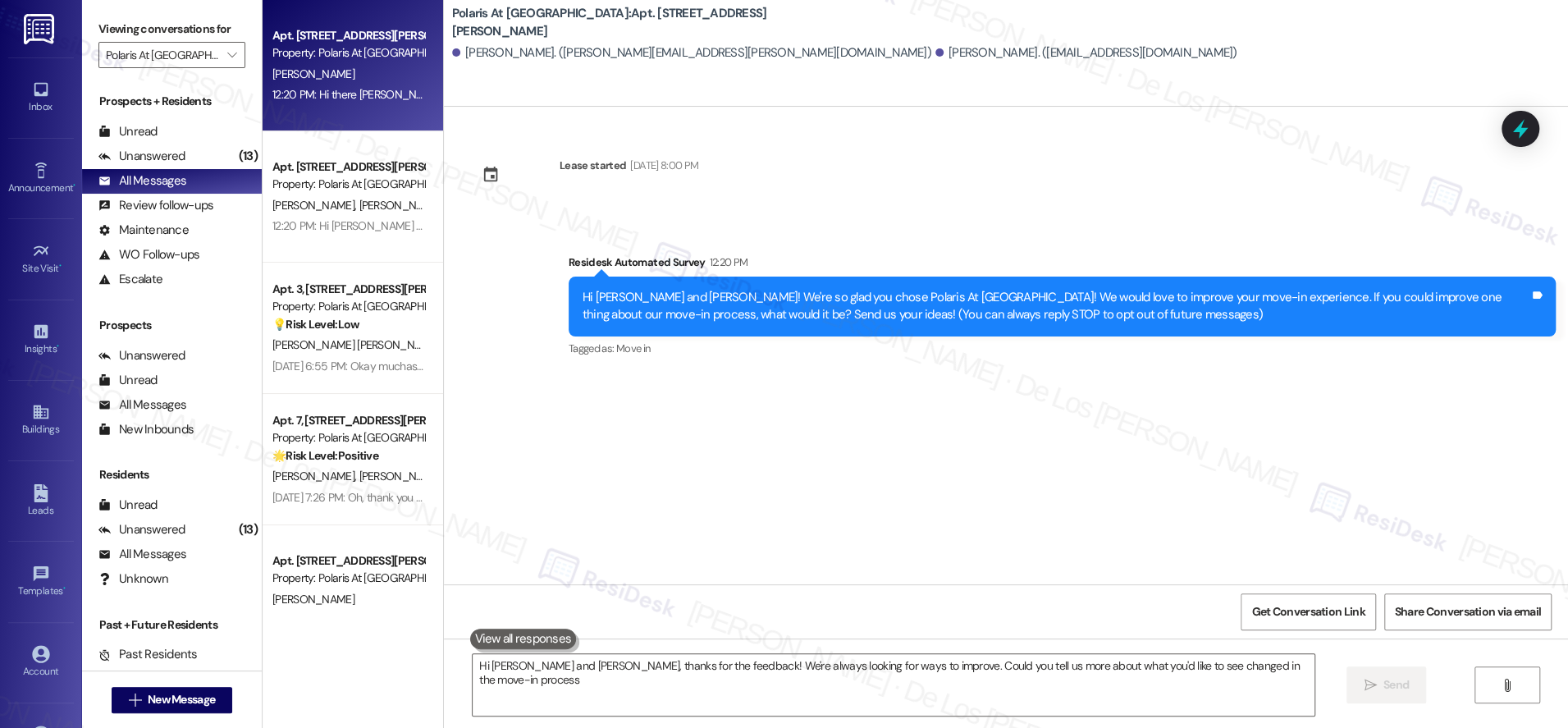
type textarea "Hi [PERSON_NAME] and [PERSON_NAME], thanks for the feedback! We're always looki…"
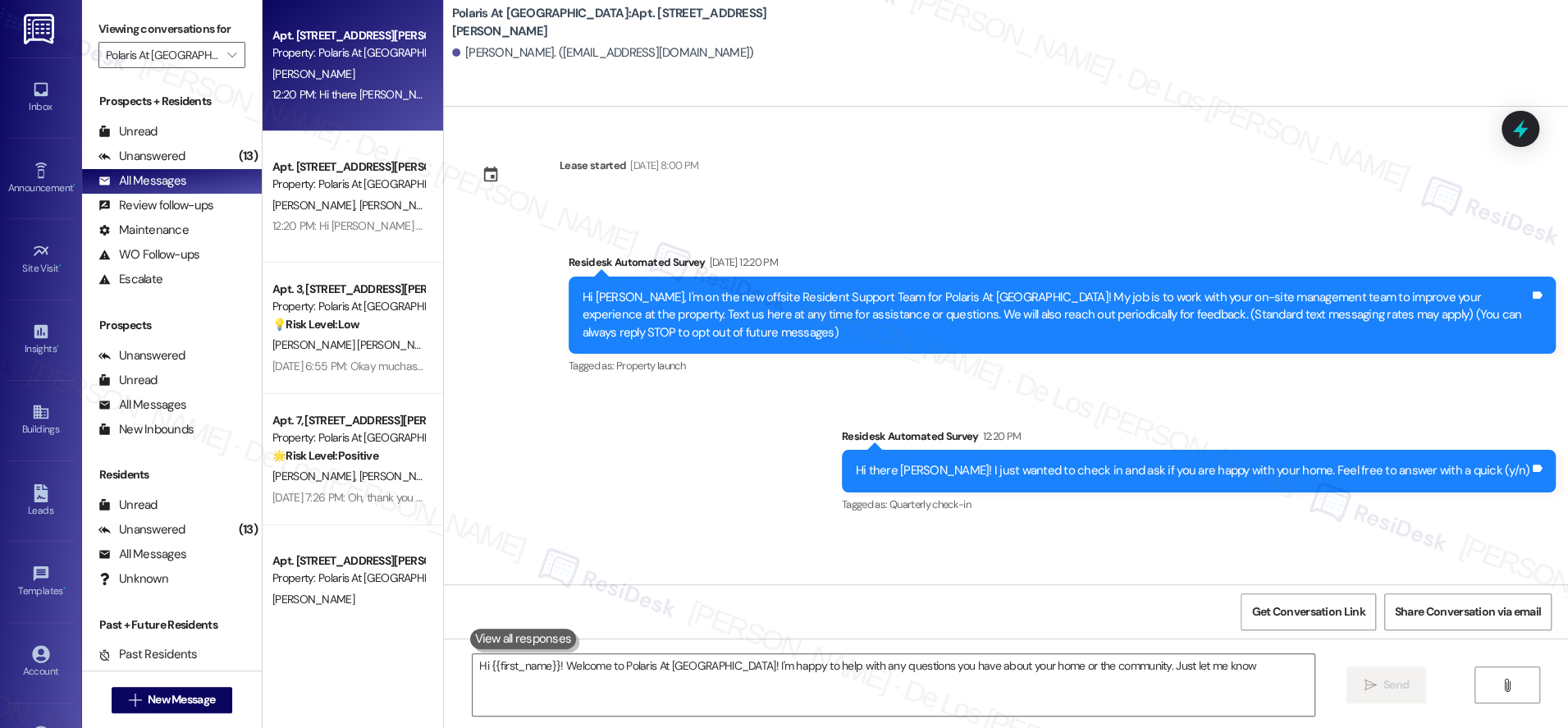
type textarea "Hi {{first_name}}! Welcome to Polaris At [GEOGRAPHIC_DATA]! I'm happy to help w…"
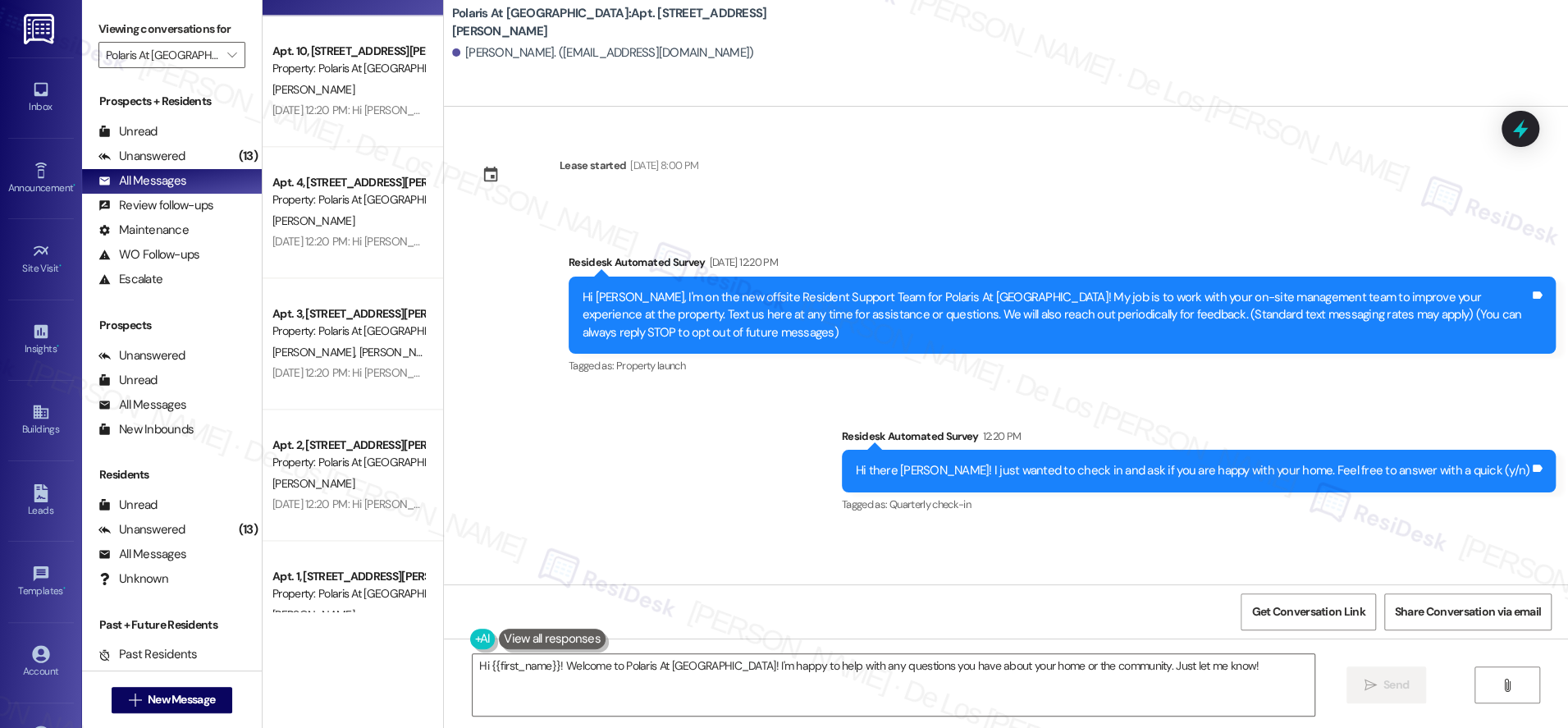
scroll to position [1621, 0]
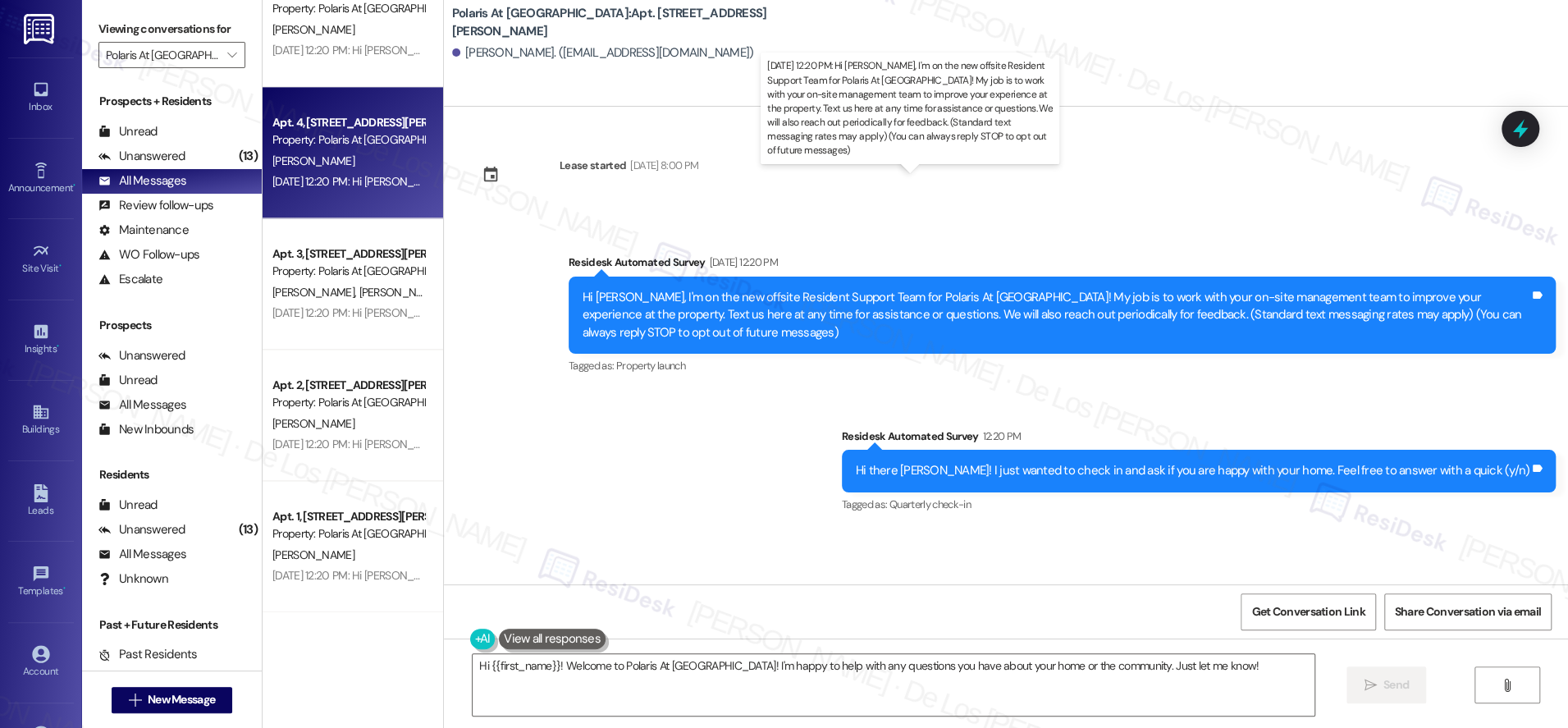
click at [372, 174] on div "[DATE] 12:20 PM: Hi [PERSON_NAME], I'm on the new offsite Resident Support Team…" at bounding box center [1277, 182] width 2008 height 15
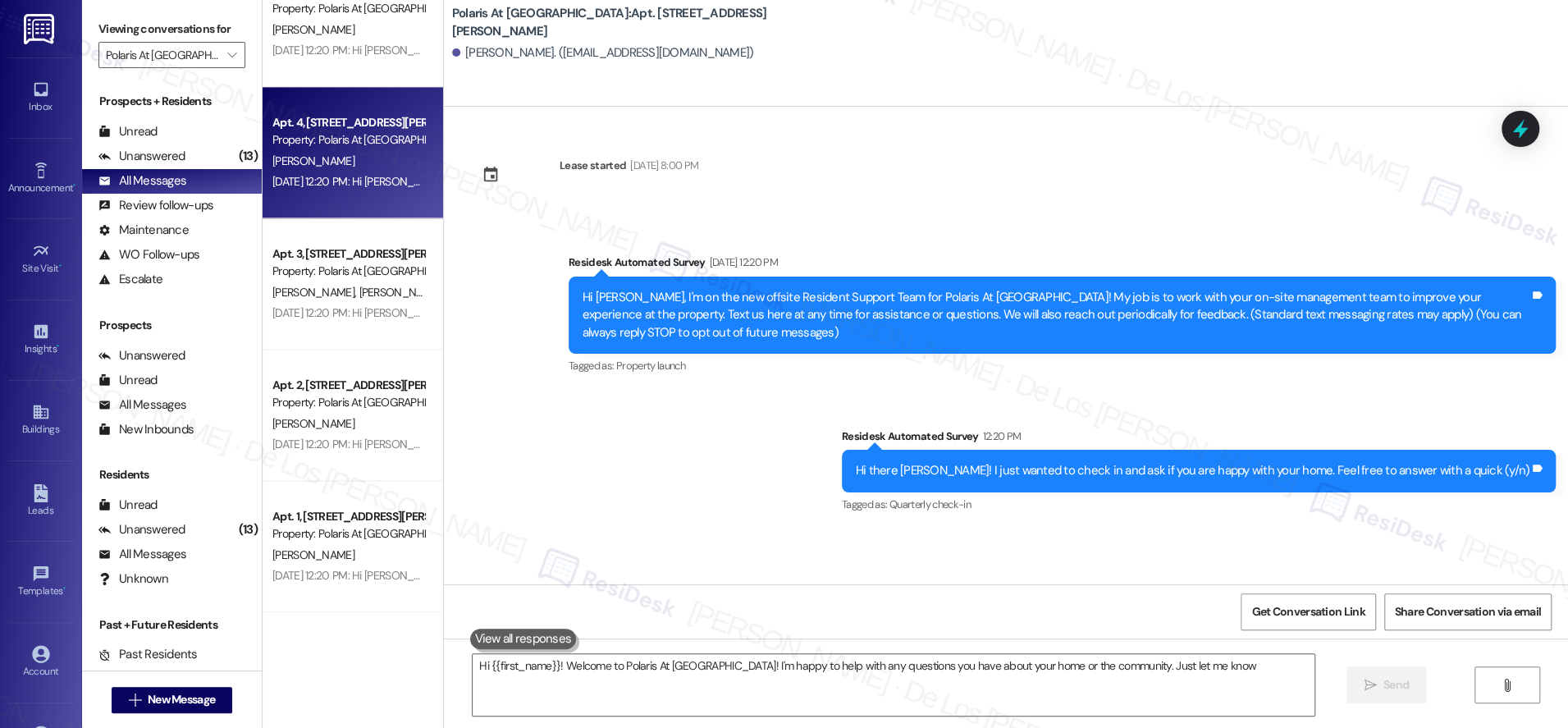
type textarea "Hi {{first_name}}! Welcome to Polaris At [GEOGRAPHIC_DATA]! I'm happy to help w…"
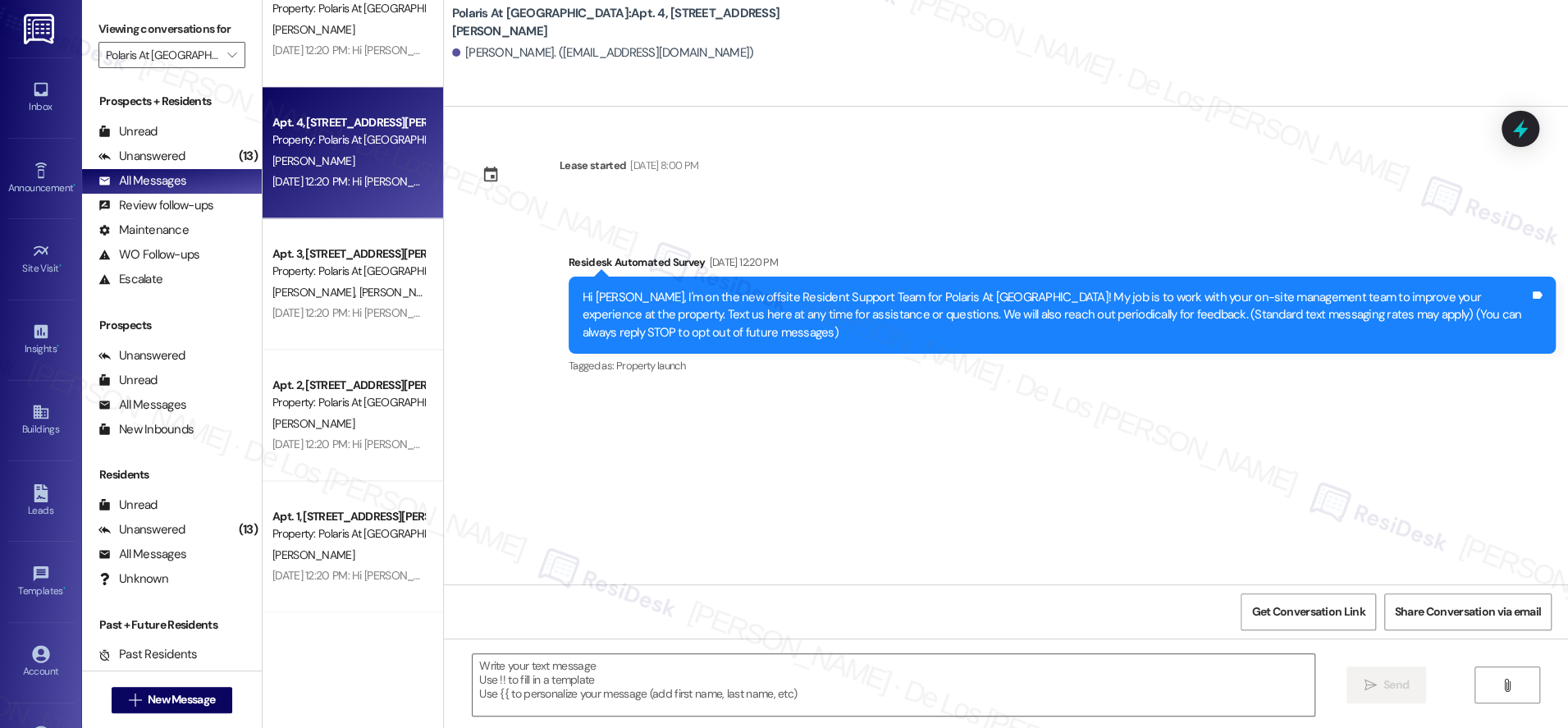
type textarea "Fetching suggested responses. Please feel free to read through the conversation…"
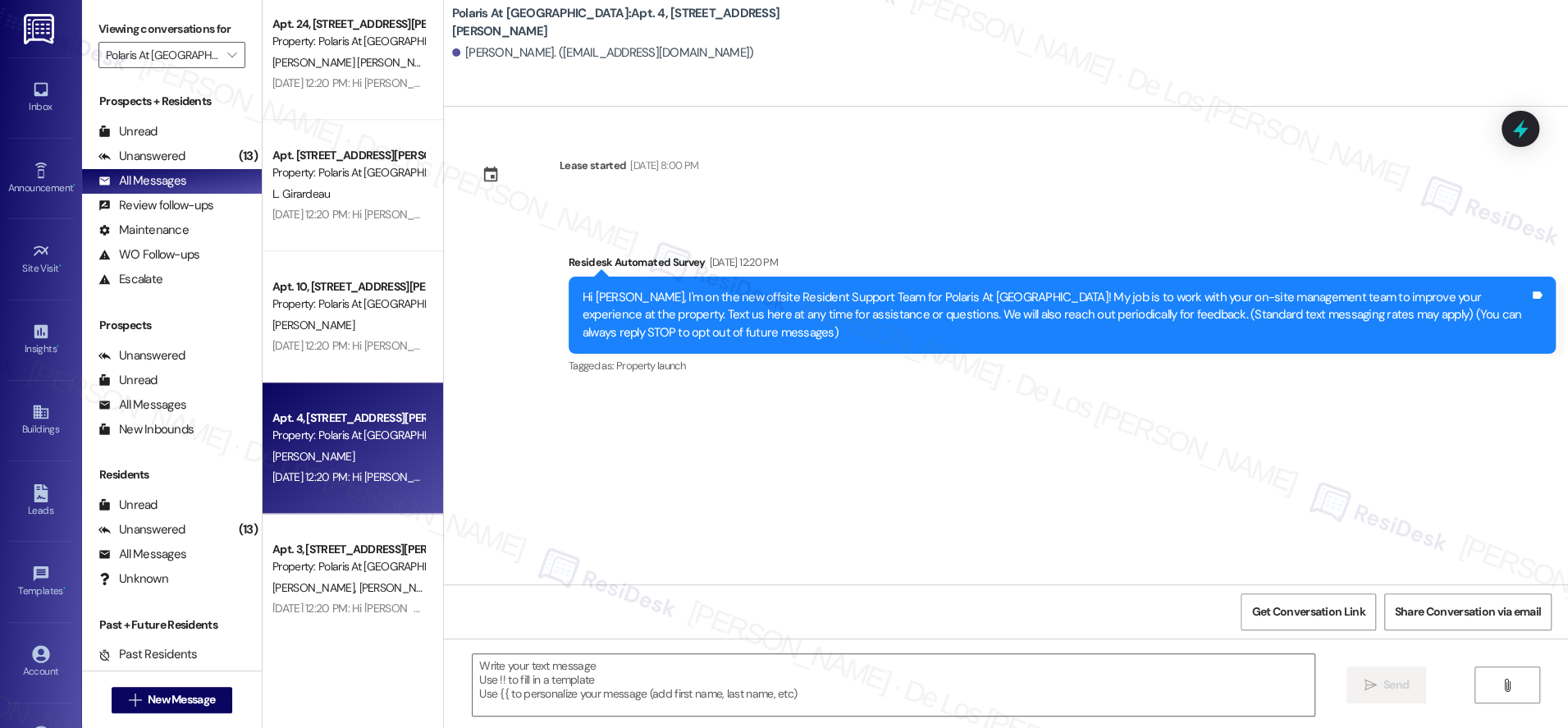
scroll to position [1325, 0]
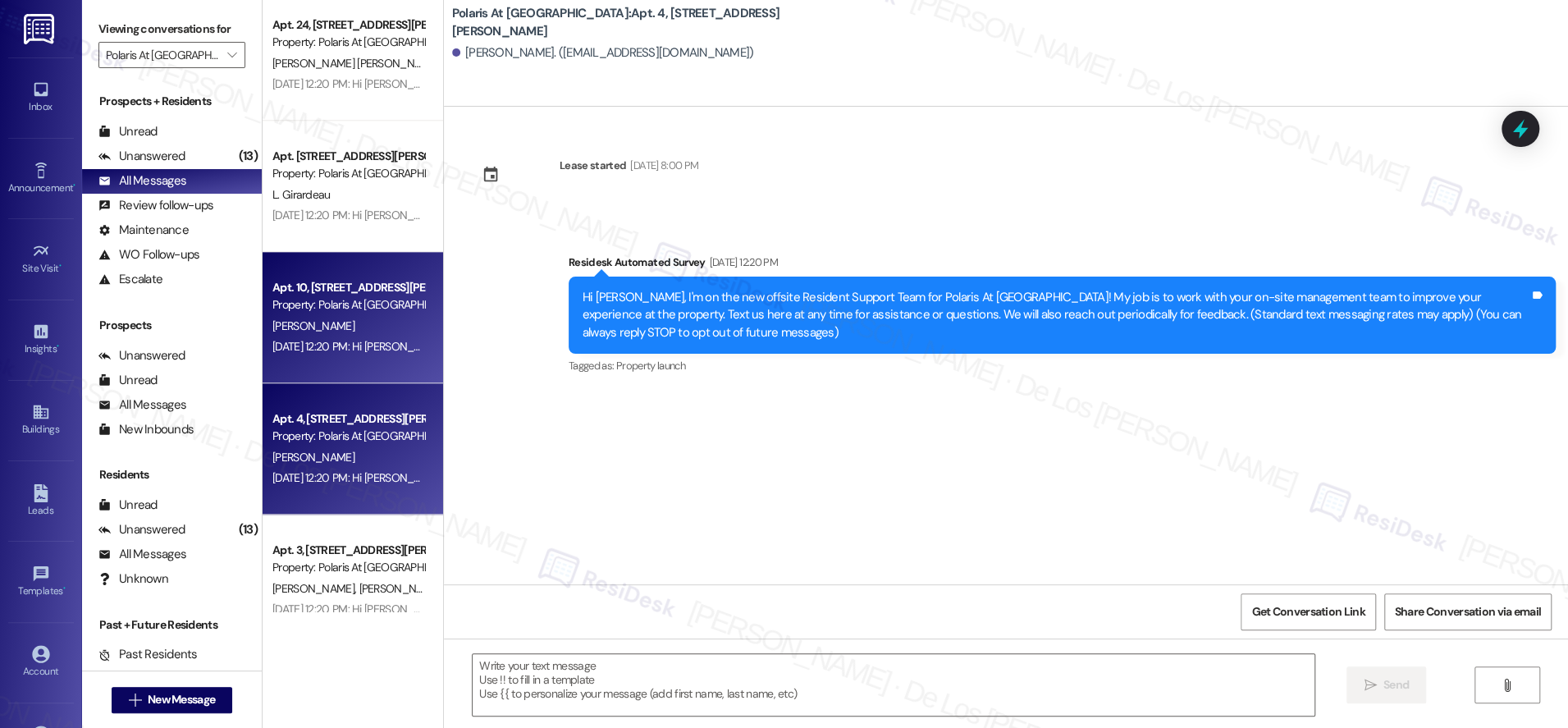
click at [319, 267] on div "Apt. 10, [STREET_ADDRESS][PERSON_NAME] Property: Polaris At [GEOGRAPHIC_DATA] […" at bounding box center [353, 318] width 180 height 131
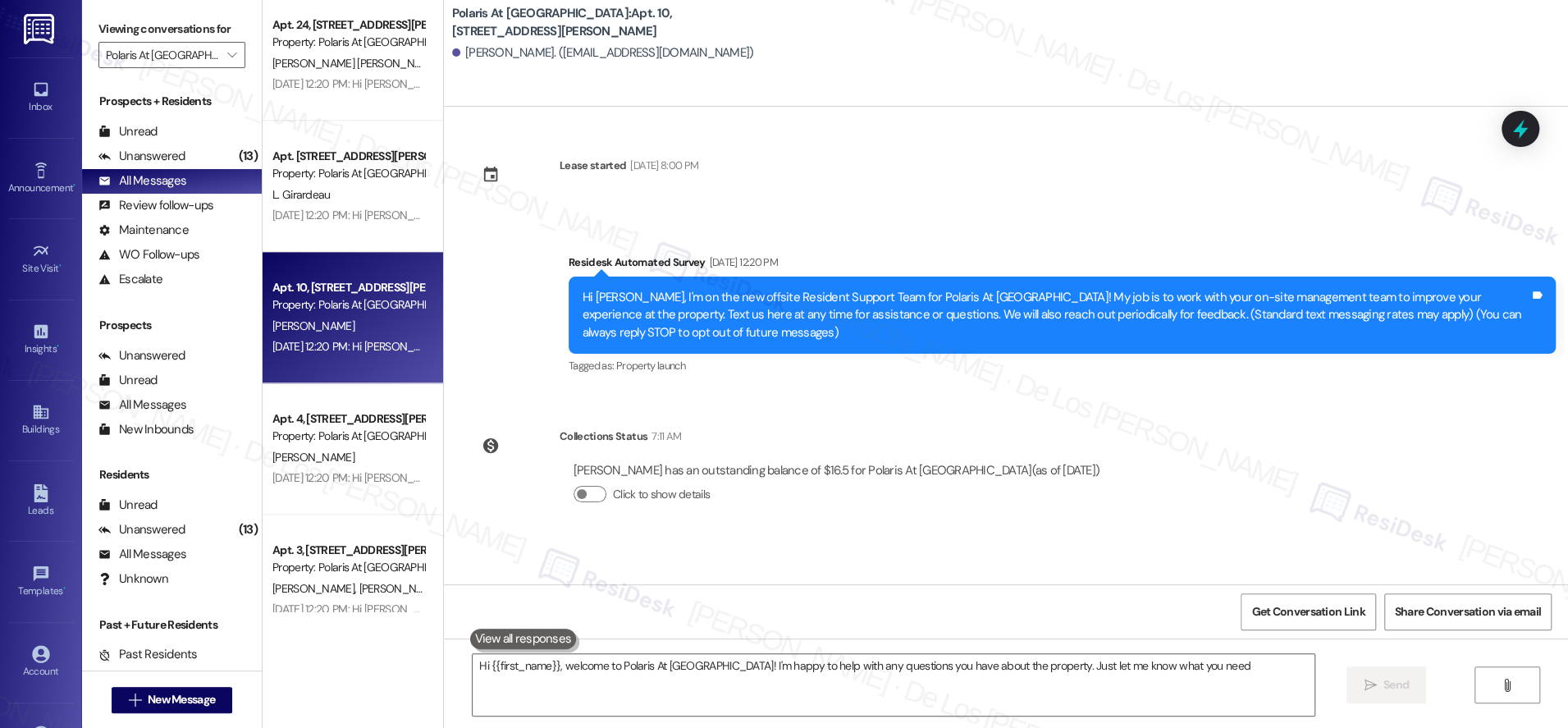
type textarea "Hi {{first_name}}, welcome to Polaris At [GEOGRAPHIC_DATA]! I'm happy to help w…"
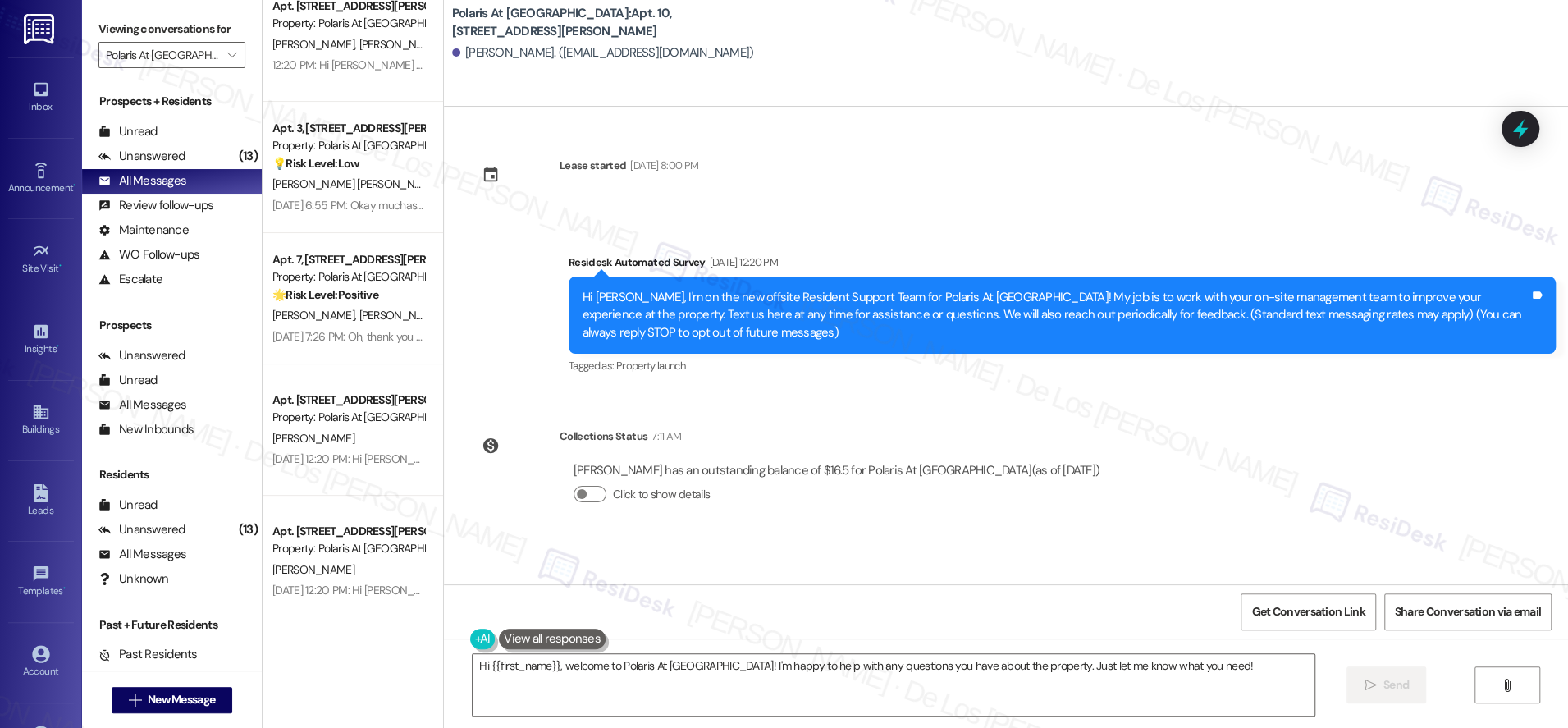
scroll to position [0, 0]
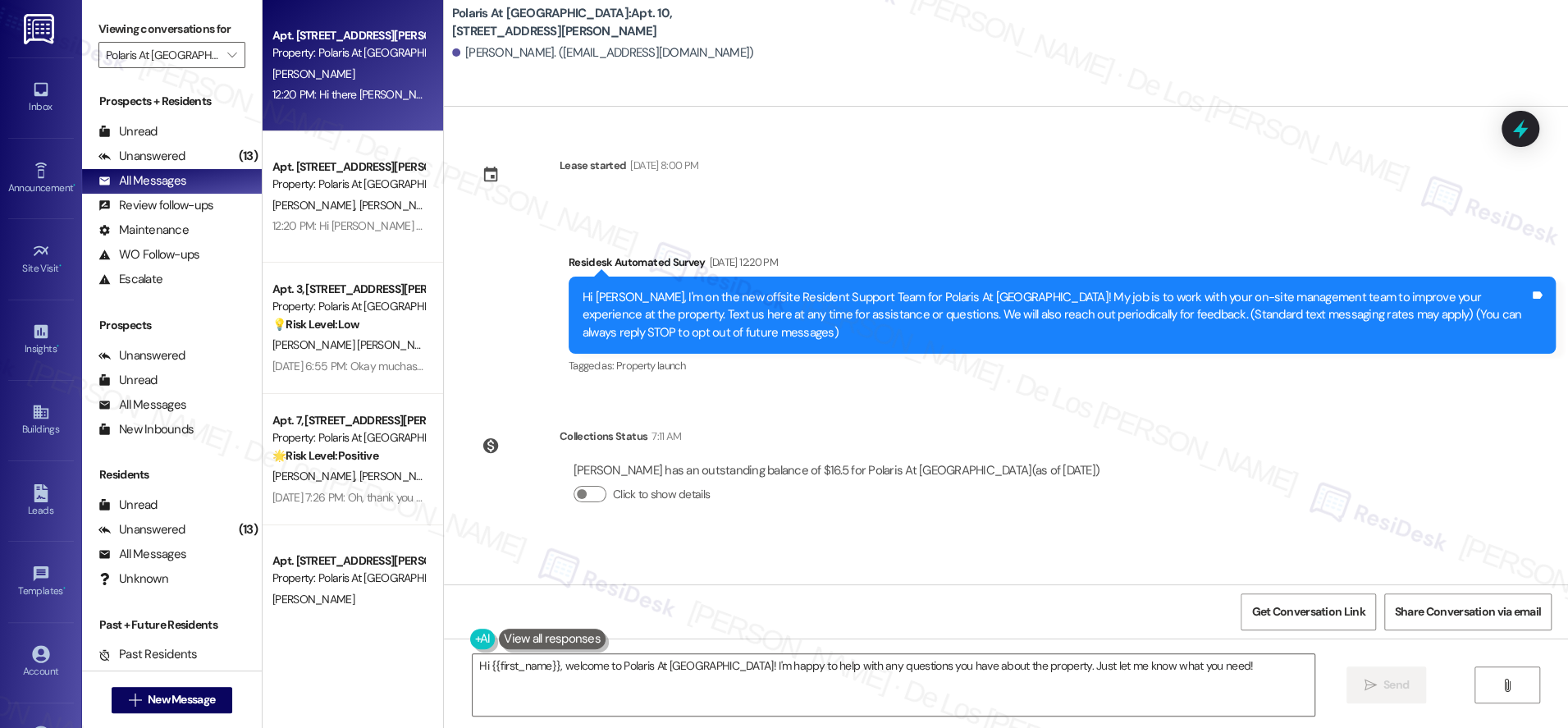
click at [353, 102] on div "12:20 PM: Hi there [PERSON_NAME]! I just wanted to check in and ask if you are …" at bounding box center [349, 94] width 155 height 20
type textarea "Hi {{first_name}}, welcome to Polaris At [GEOGRAPHIC_DATA]! I'm happy to help w…"
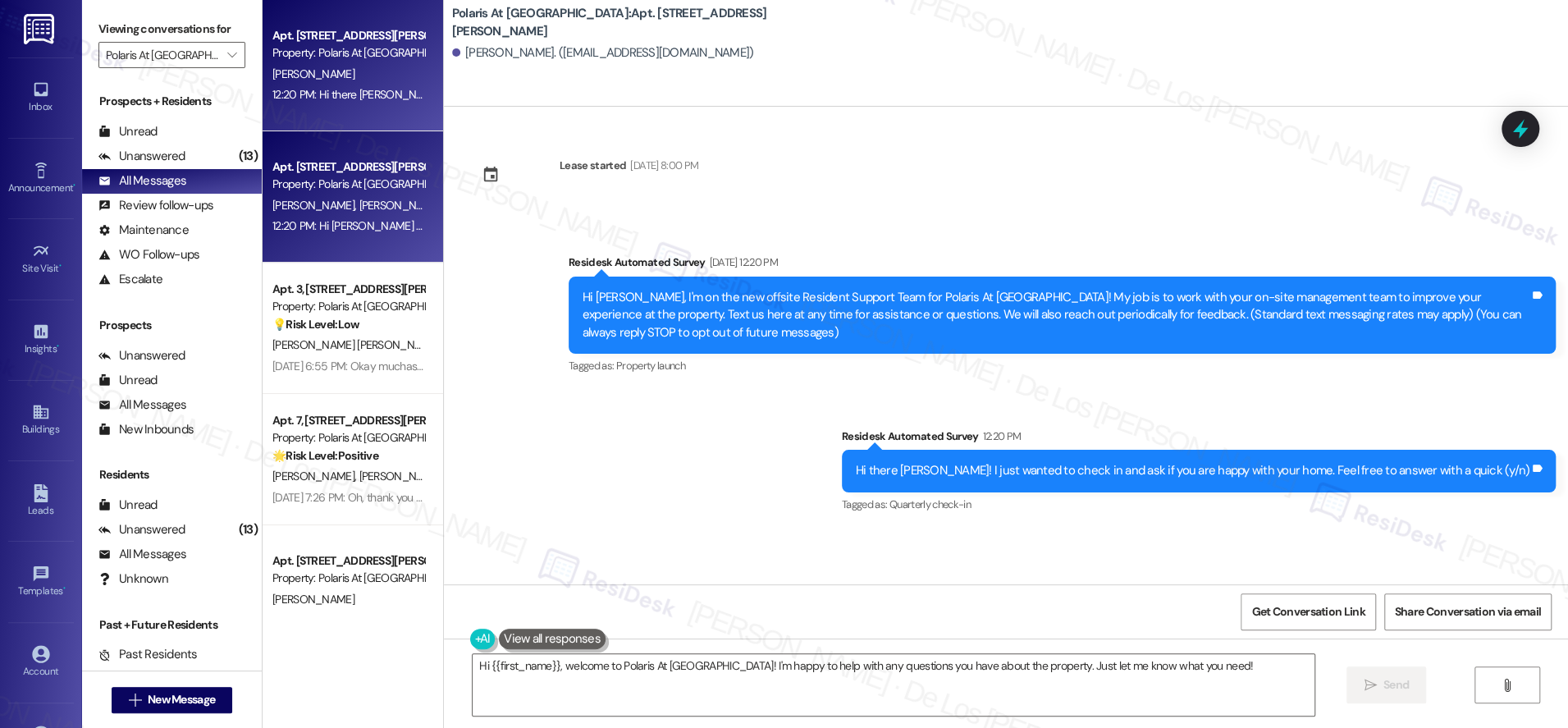
click at [341, 233] on div "12:20 PM: Hi [PERSON_NAME] and [PERSON_NAME]! We're so glad you chose Polaris A…" at bounding box center [1033, 226] width 1521 height 15
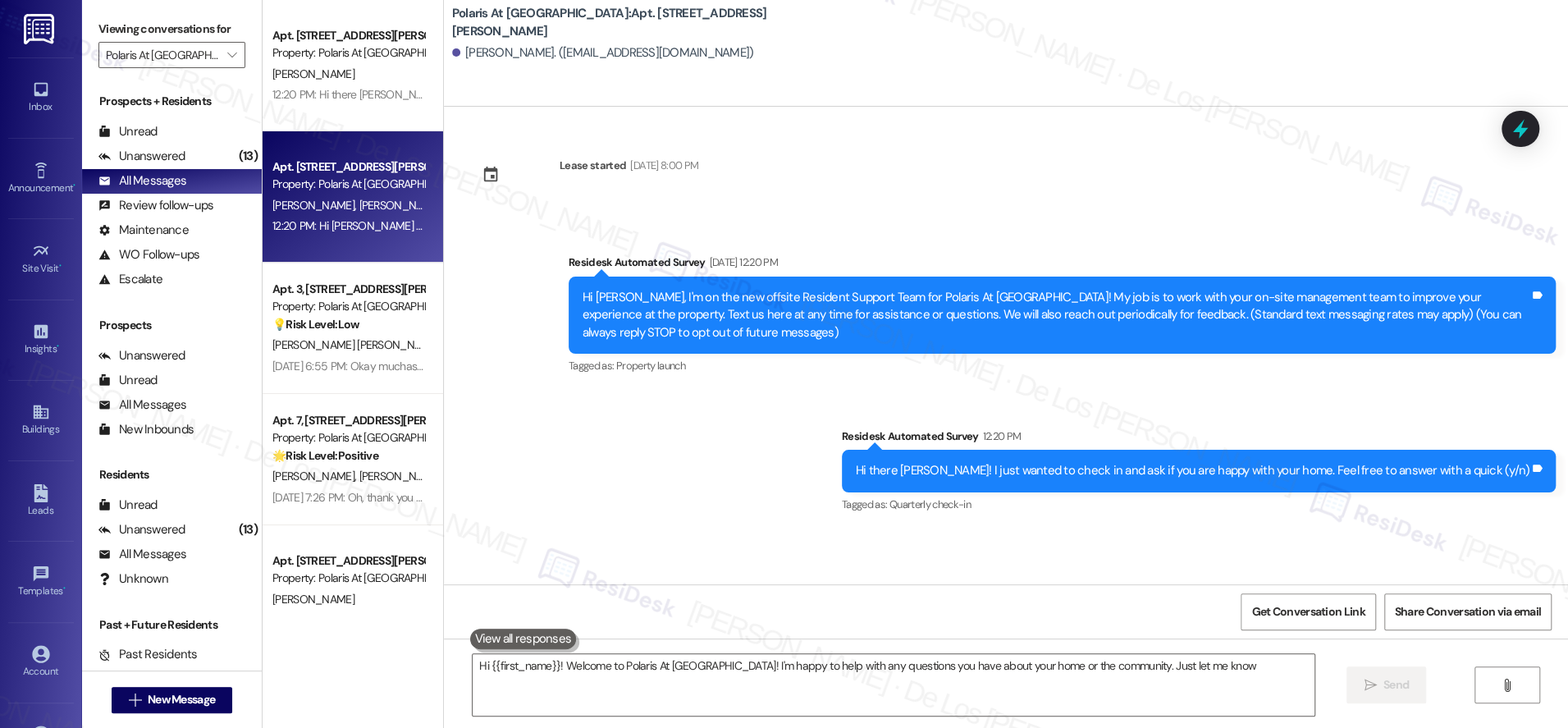
type textarea "Hi {{first_name}}! Welcome to Polaris At [GEOGRAPHIC_DATA]! I'm happy to help w…"
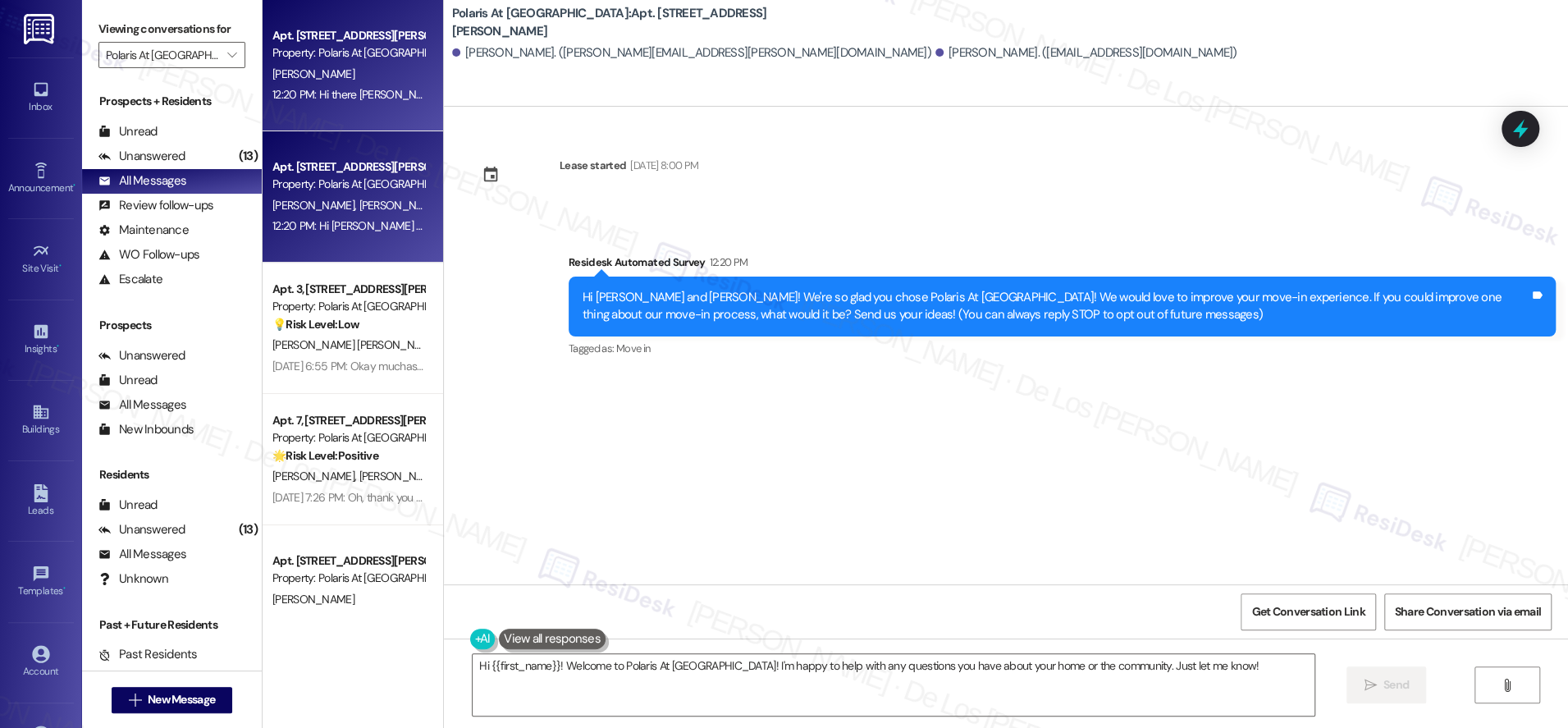
click at [354, 87] on div "12:20 PM: Hi there [PERSON_NAME]! I just wanted to check in and ask if you are …" at bounding box center [605, 94] width 665 height 15
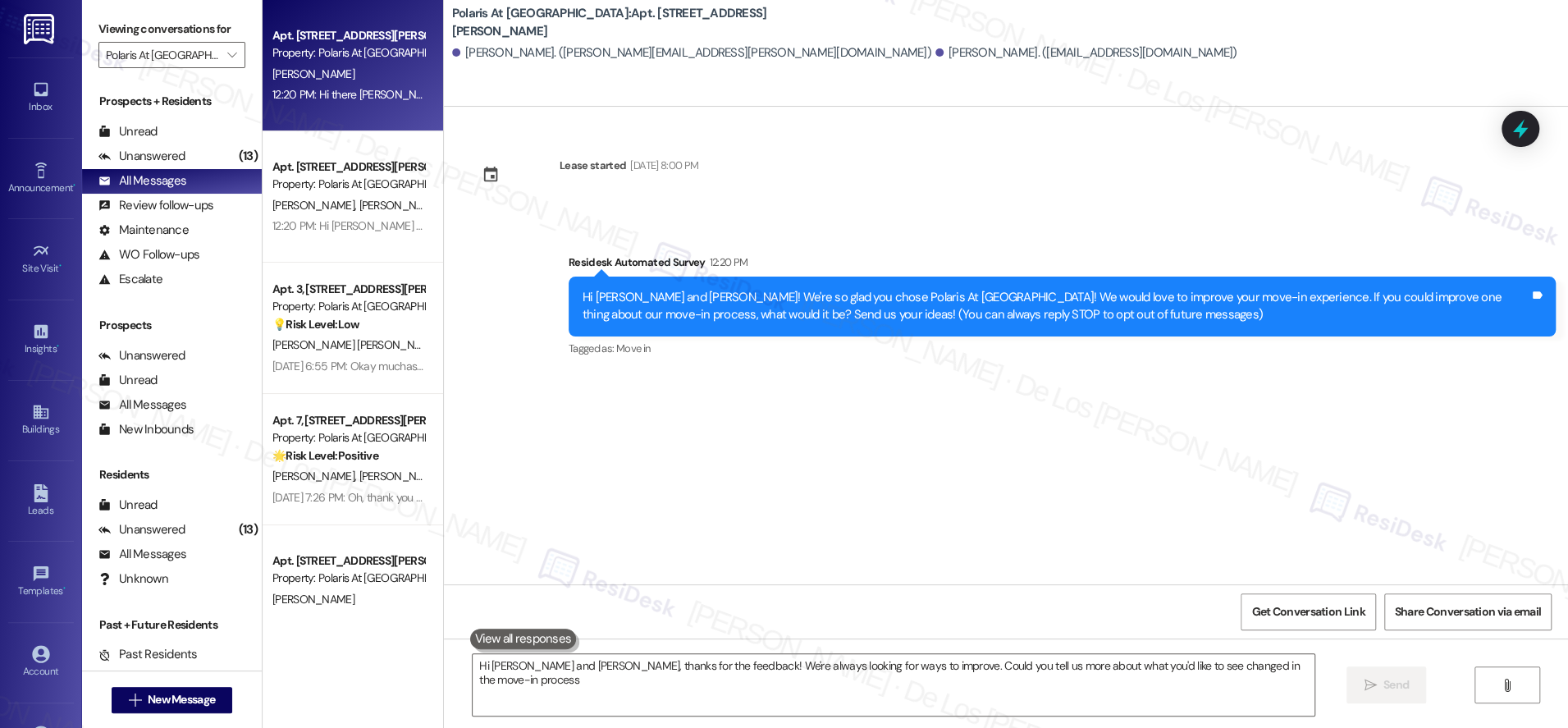
type textarea "Hi [PERSON_NAME] and [PERSON_NAME], thanks for the feedback! We're always looki…"
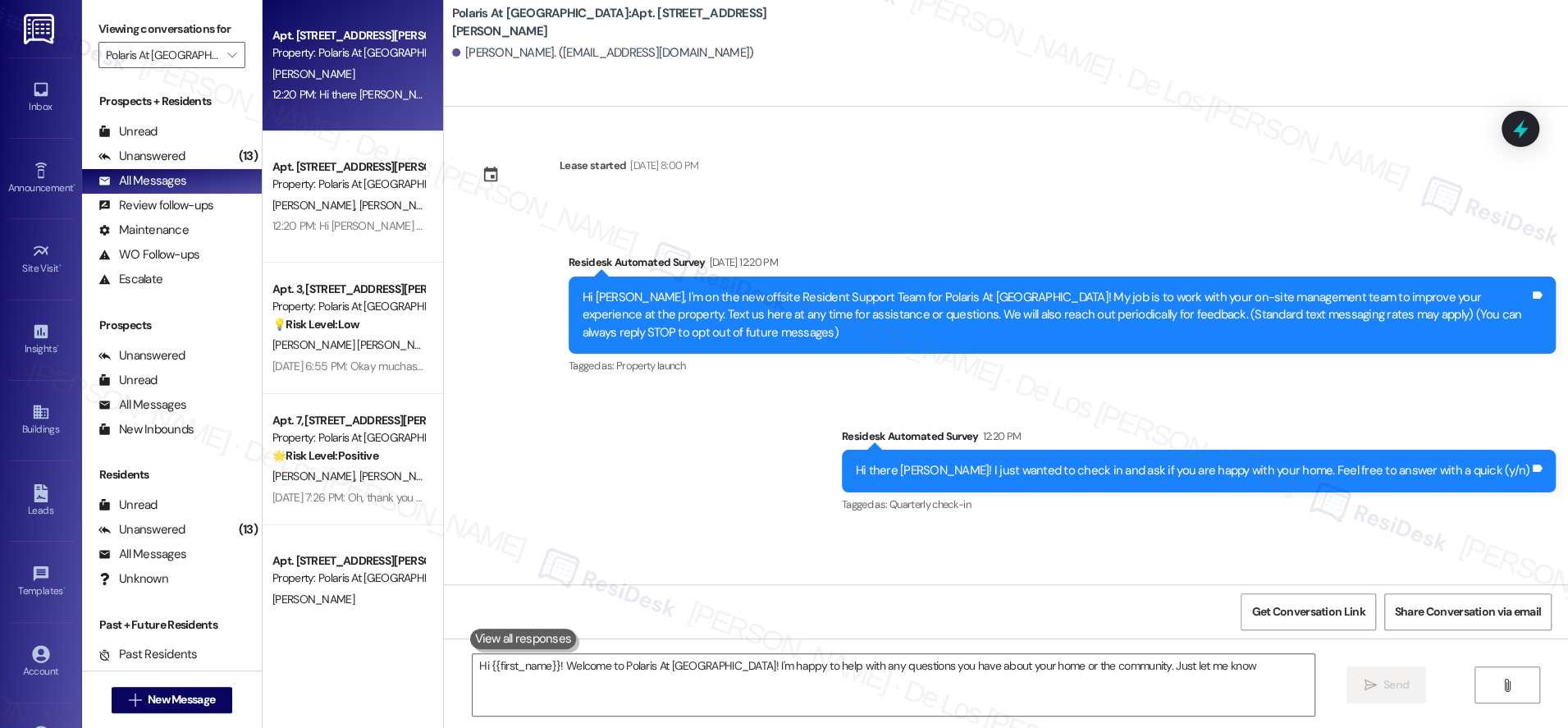
type textarea "Hi {{first_name}}! Welcome to Polaris At [GEOGRAPHIC_DATA]! I'm happy to help w…"
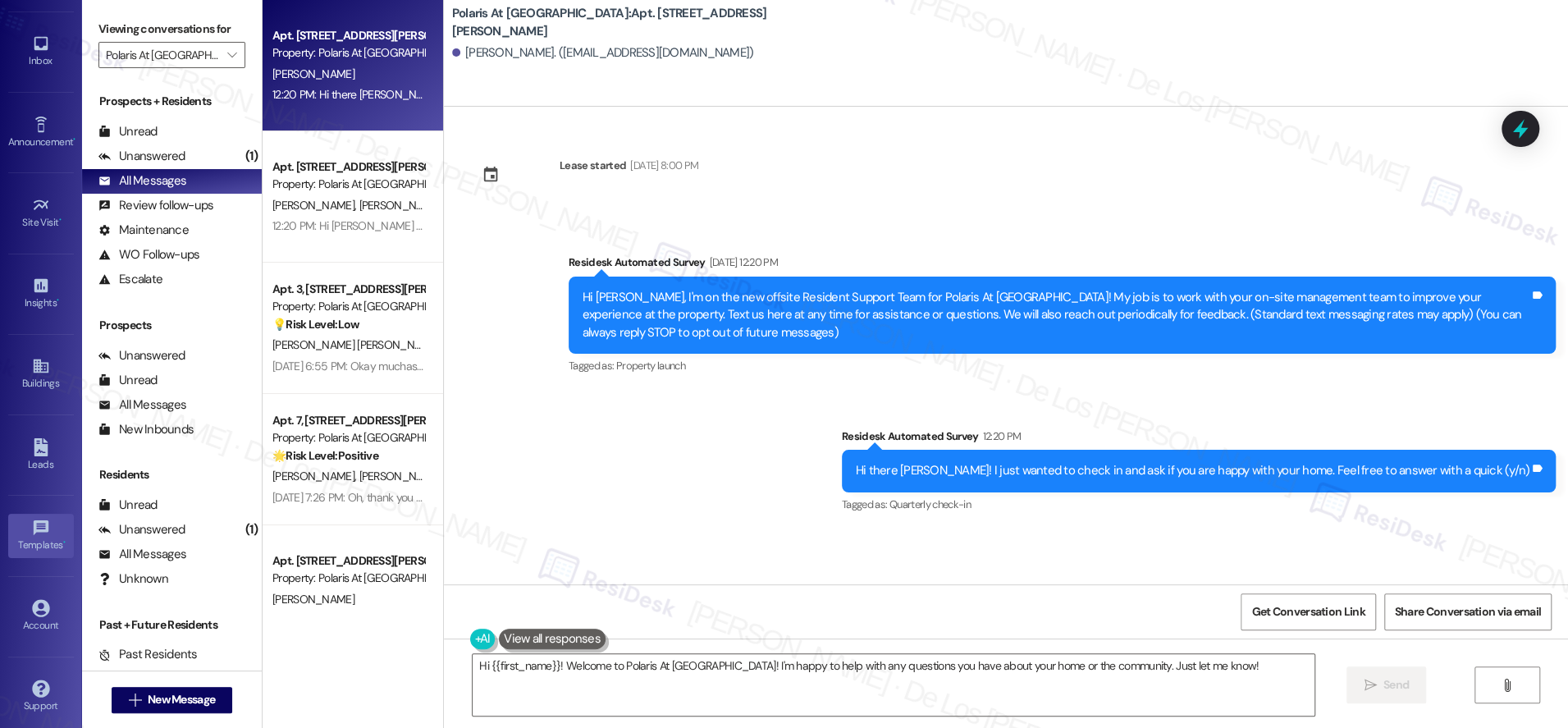
scroll to position [48, 0]
click at [41, 593] on link "Account" at bounding box center [41, 615] width 66 height 45
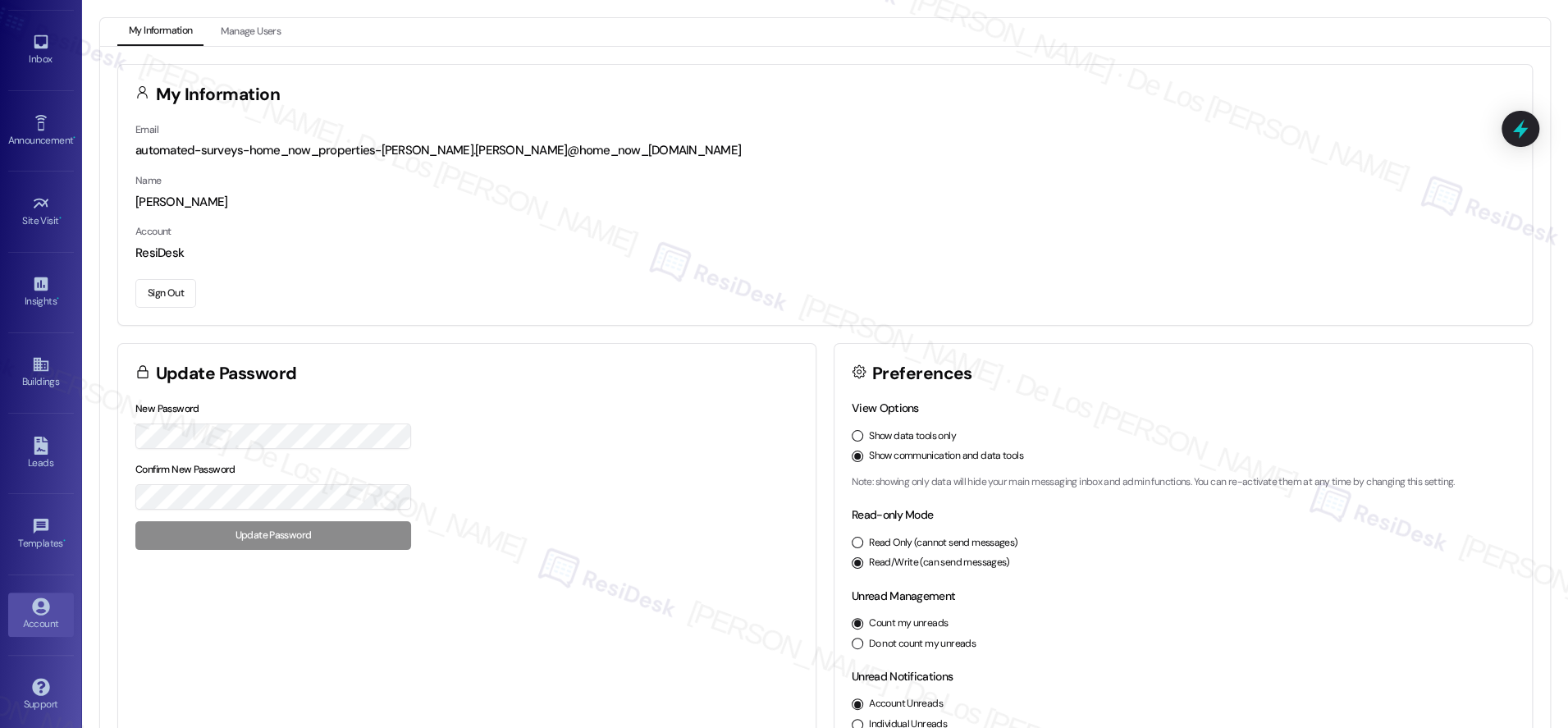
click at [171, 297] on button "Sign Out" at bounding box center [166, 293] width 61 height 29
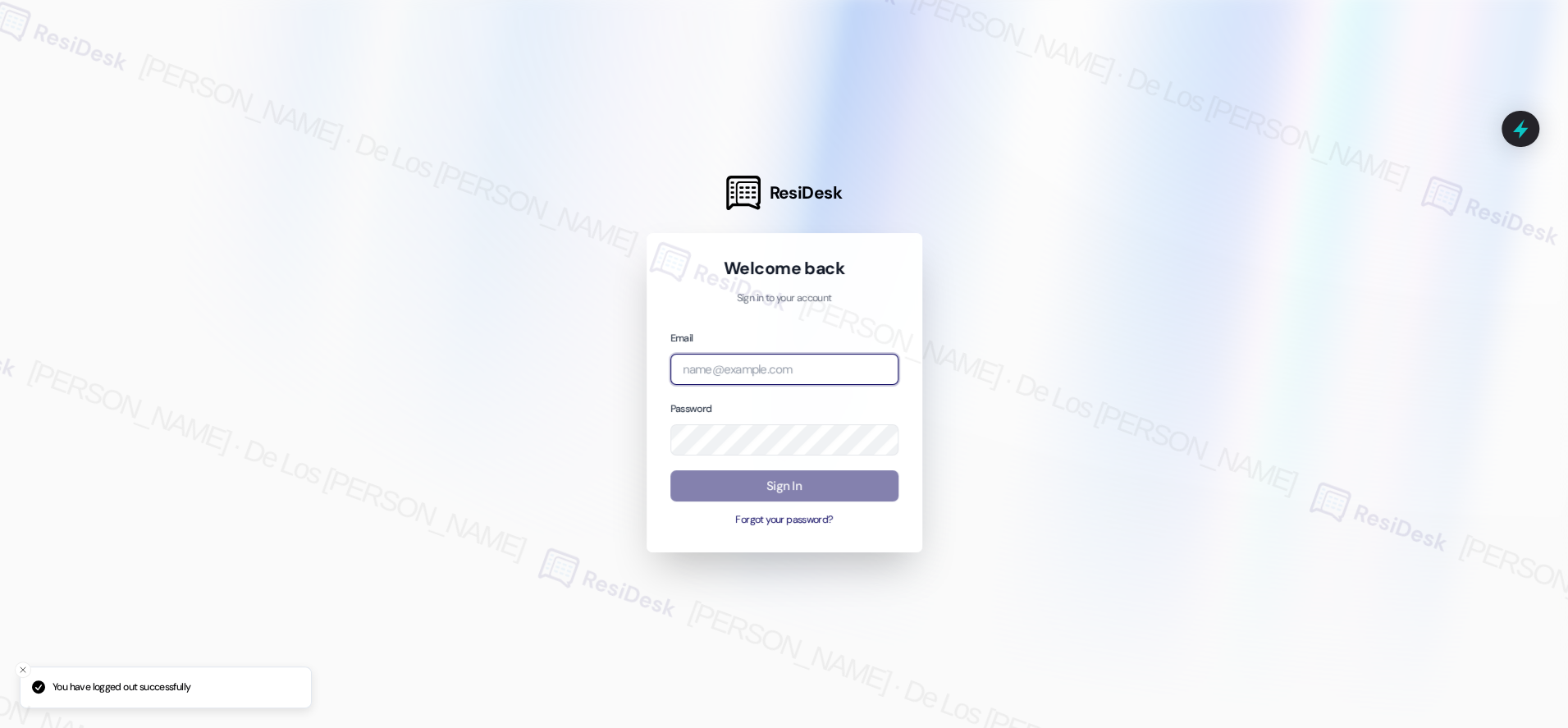
click at [821, 356] on input "email" at bounding box center [784, 370] width 228 height 32
click at [1336, 190] on div at bounding box center [784, 364] width 1568 height 728
click at [829, 372] on input "icar" at bounding box center [784, 370] width 228 height 32
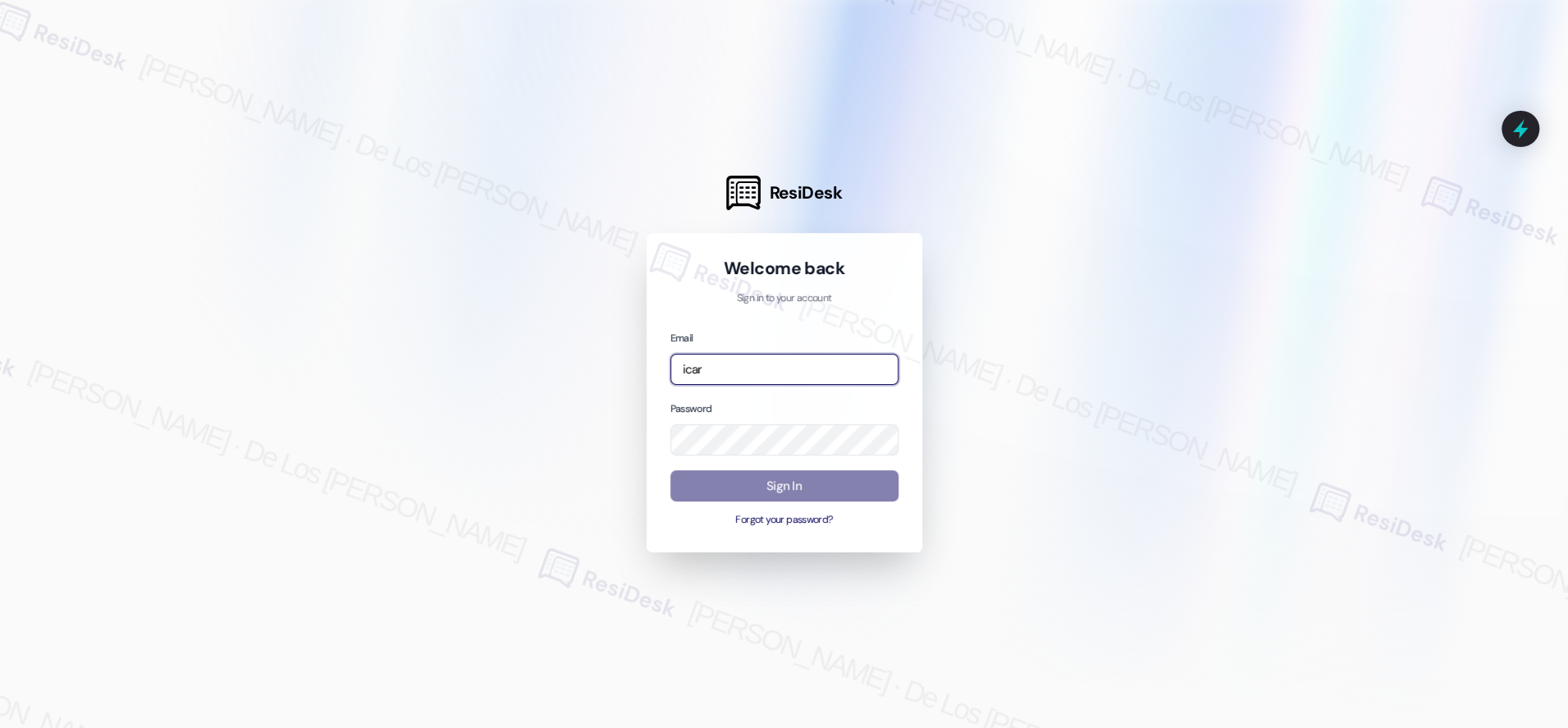
click at [829, 372] on input "icar" at bounding box center [784, 370] width 228 height 32
paste input "[EMAIL_ADDRESS][DOMAIN_NAME]"
type input "[EMAIL_ADDRESS][DOMAIN_NAME]"
